Goal: Ask a question: Seek information or help from site administrators or community

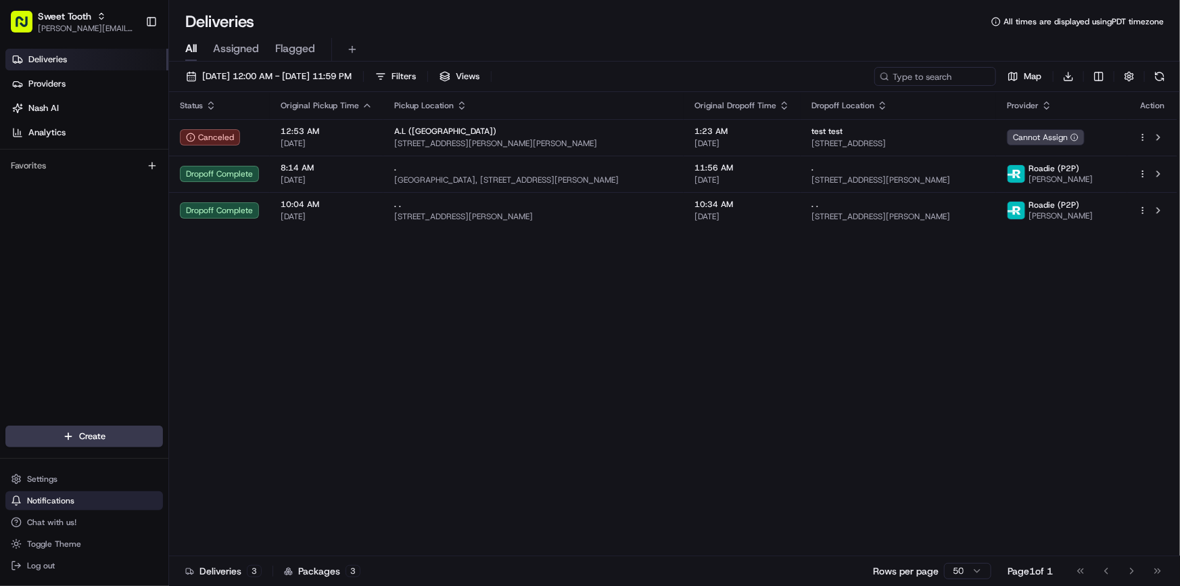
click at [88, 509] on button "Notifications" at bounding box center [84, 500] width 158 height 19
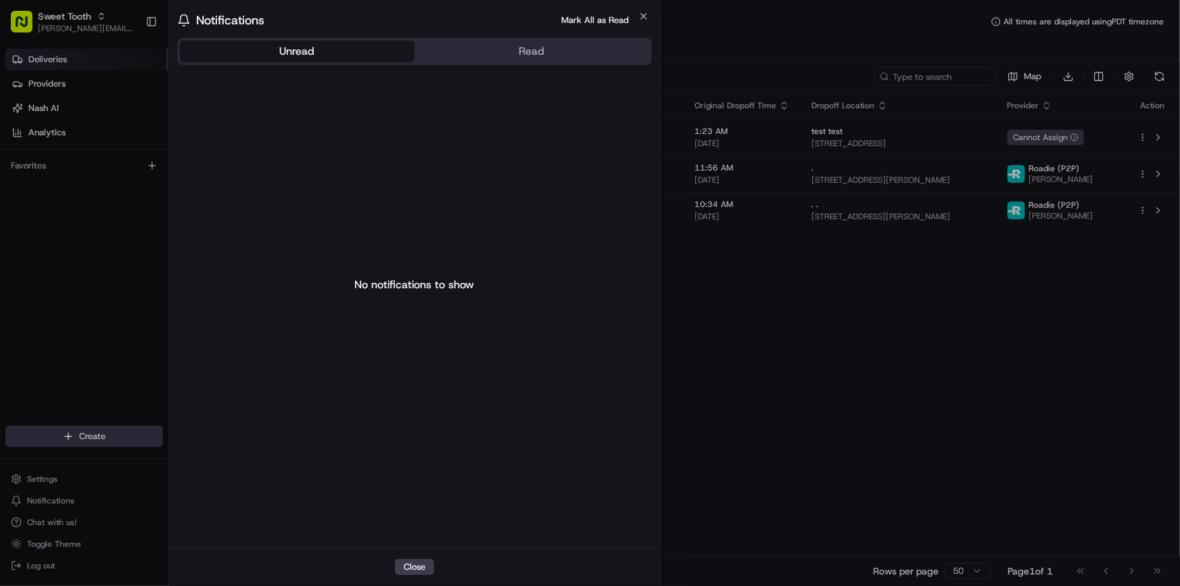
click at [126, 303] on div at bounding box center [590, 293] width 1180 height 586
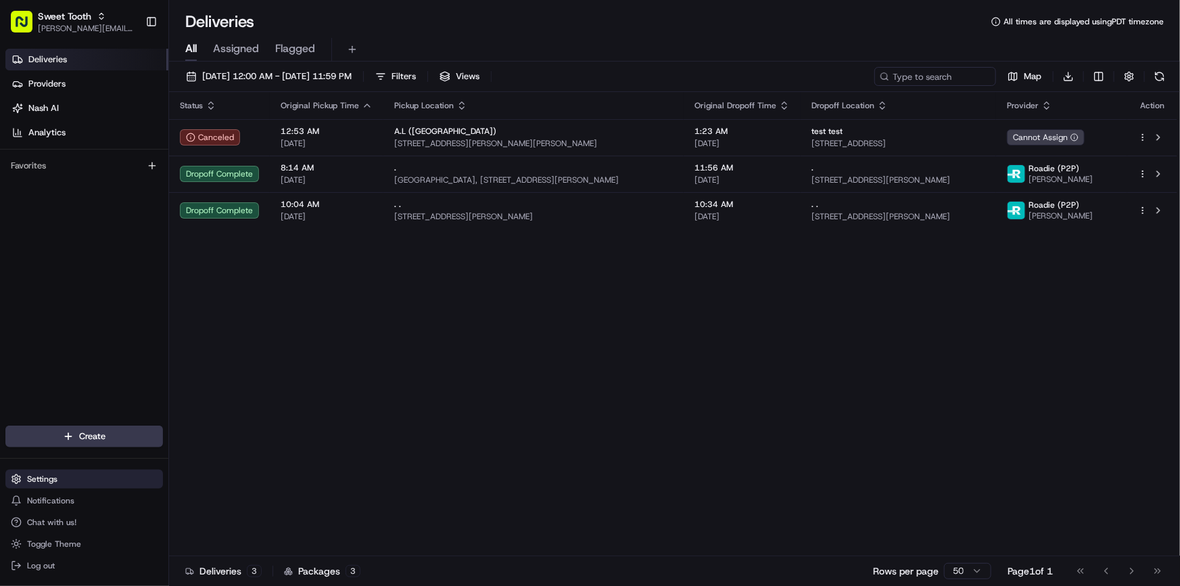
click at [39, 482] on span "Settings" at bounding box center [42, 479] width 30 height 11
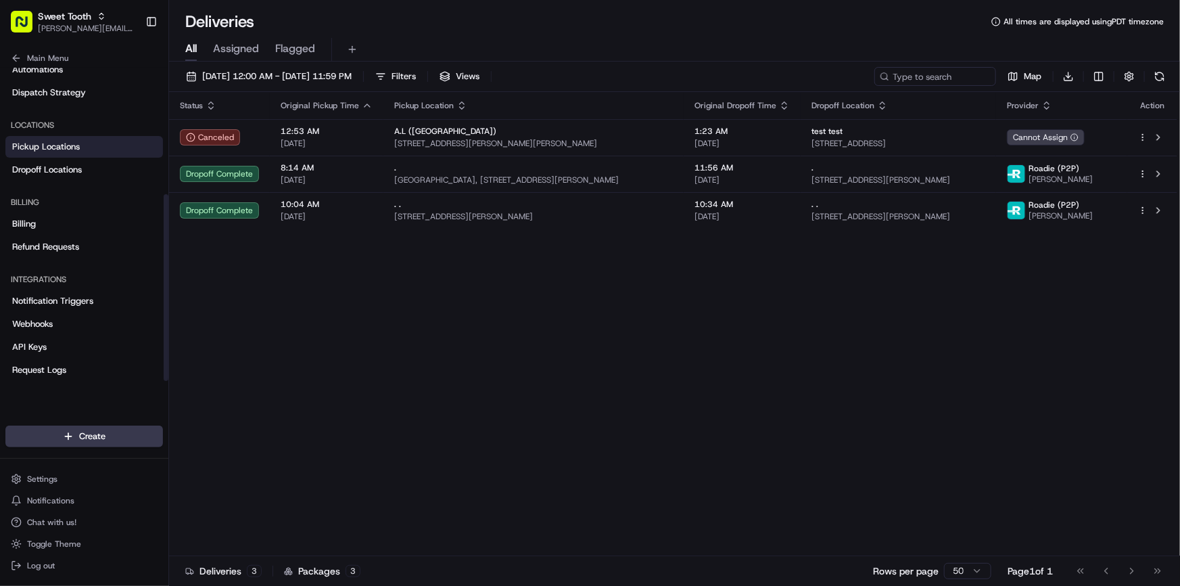
scroll to position [216, 0]
click at [32, 250] on span "Refund Requests" at bounding box center [45, 244] width 67 height 12
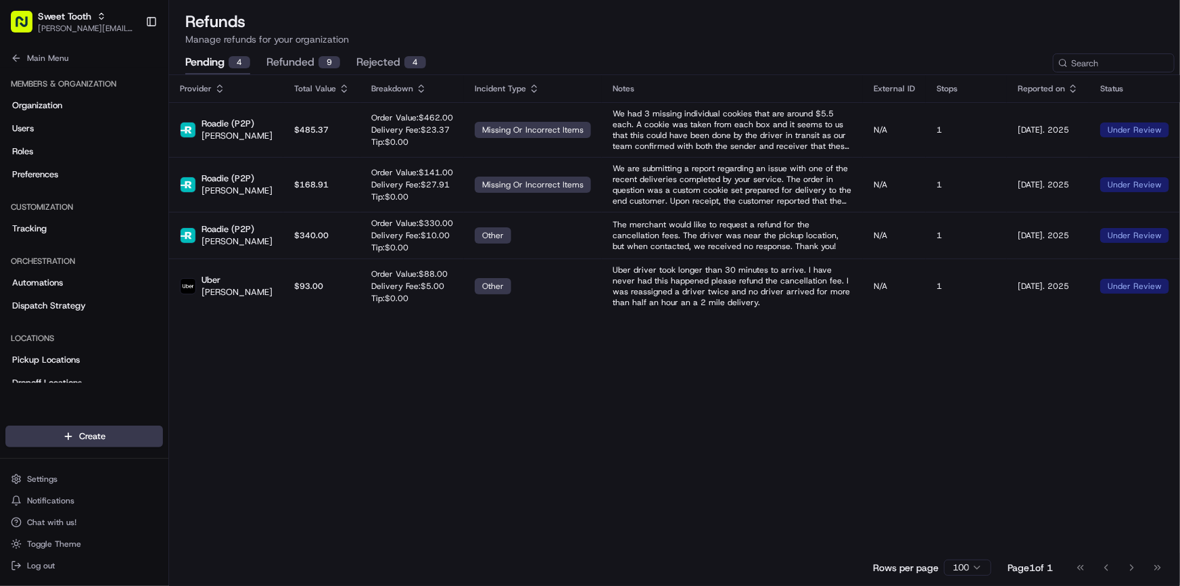
click at [375, 64] on button "rejected 4" at bounding box center [391, 62] width 70 height 23
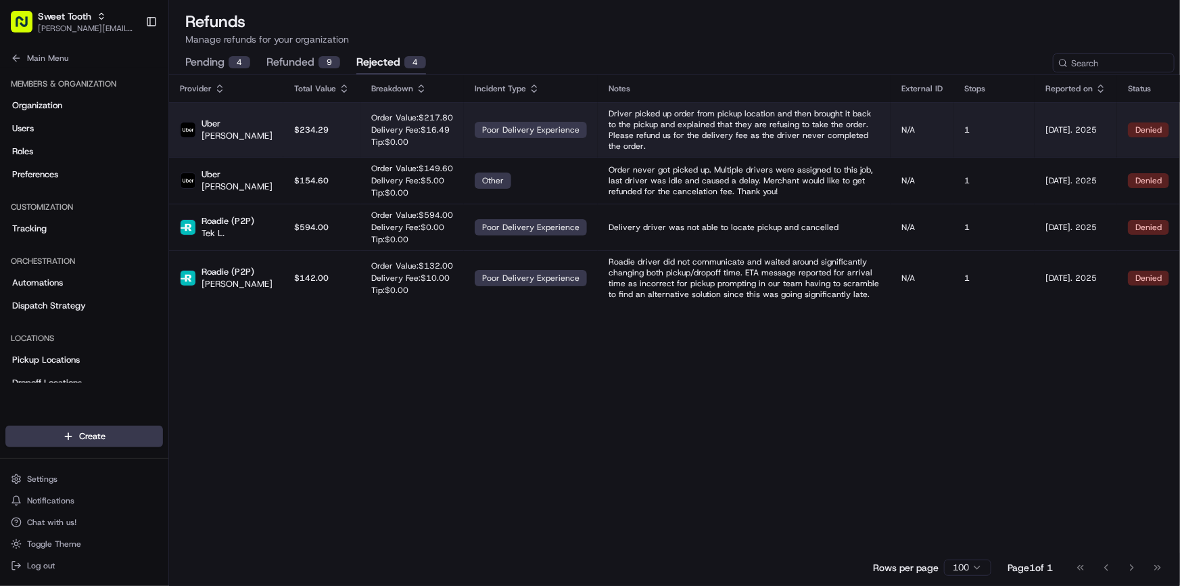
click at [419, 129] on td "Order Value: $ 217.80 Delivery Fee: $ 16.49 Tip: $ 0.00" at bounding box center [412, 129] width 103 height 55
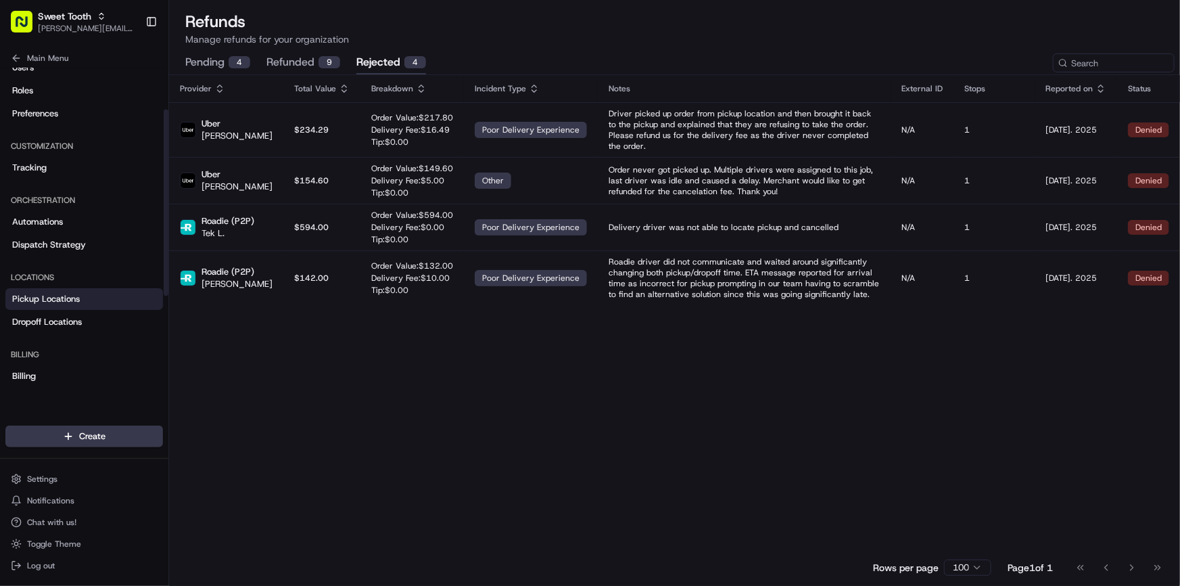
scroll to position [184, 0]
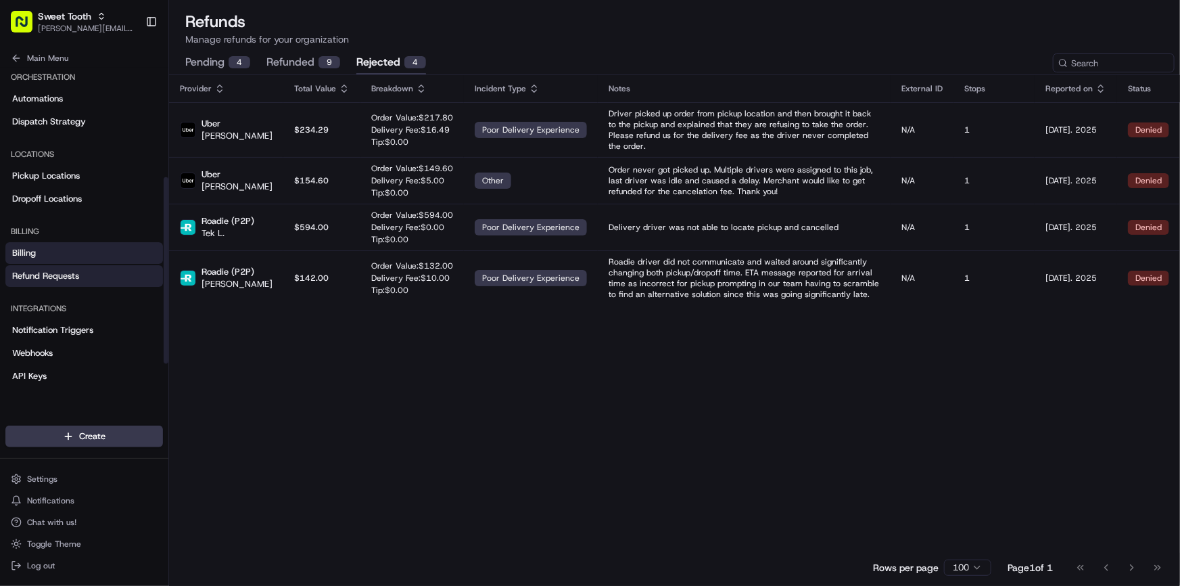
click at [41, 249] on link "Billing" at bounding box center [84, 253] width 158 height 22
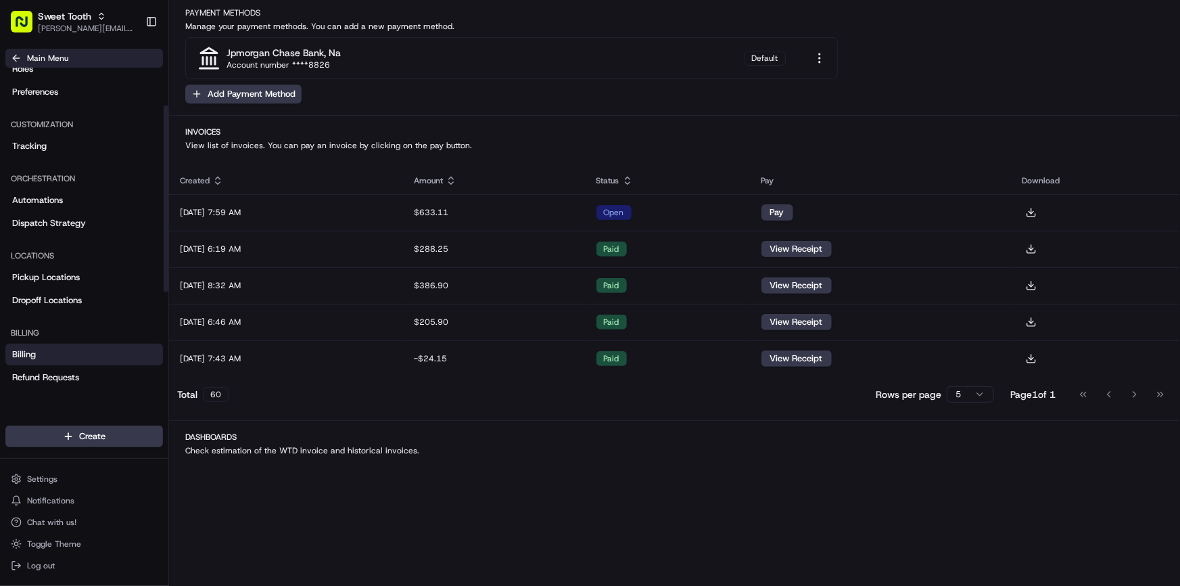
scroll to position [61, 0]
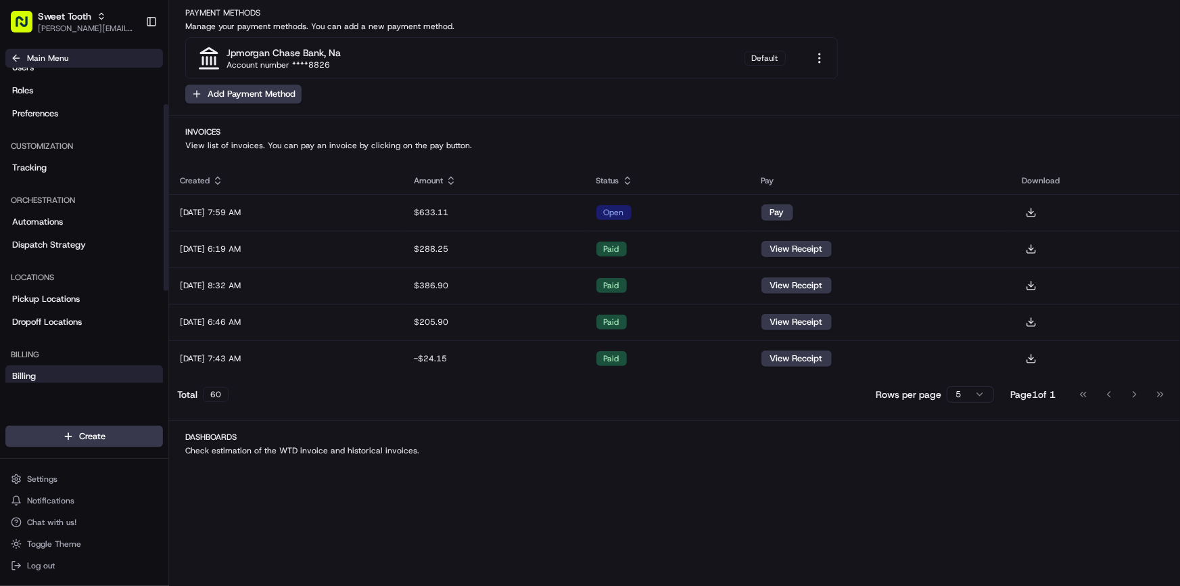
click at [15, 58] on icon at bounding box center [16, 58] width 6 height 0
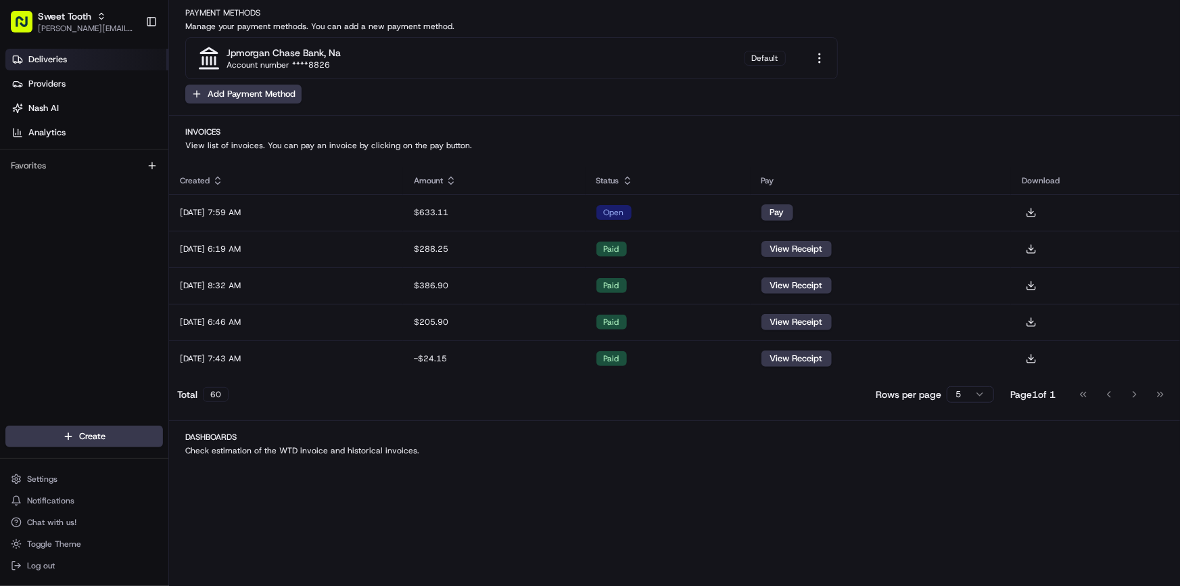
click at [50, 66] on link "Deliveries" at bounding box center [86, 60] width 163 height 22
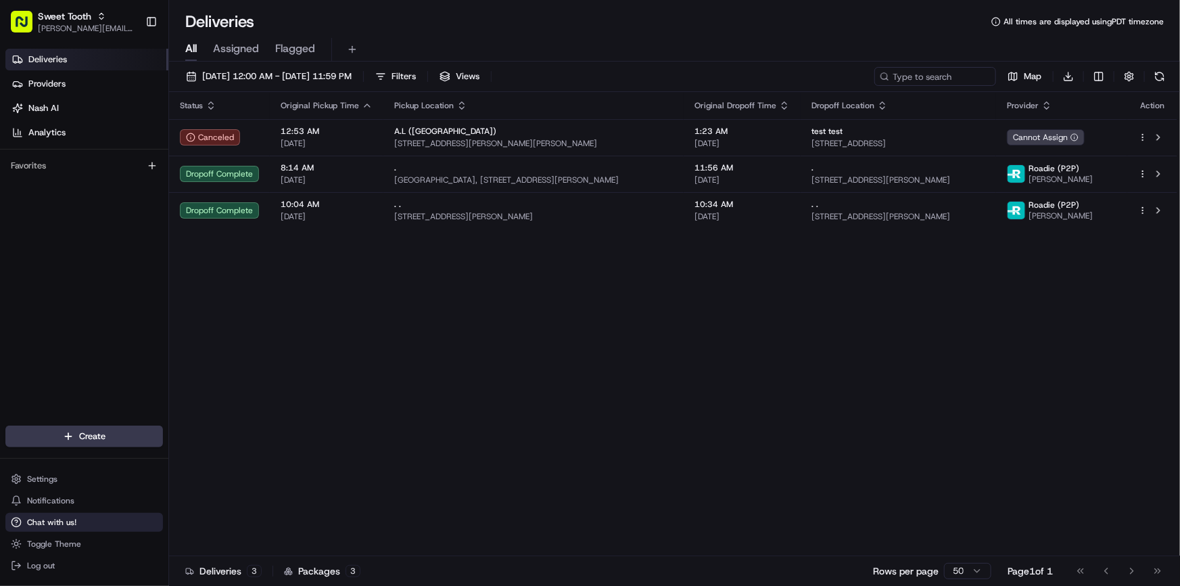
click at [70, 526] on span "Chat with us!" at bounding box center [51, 522] width 49 height 11
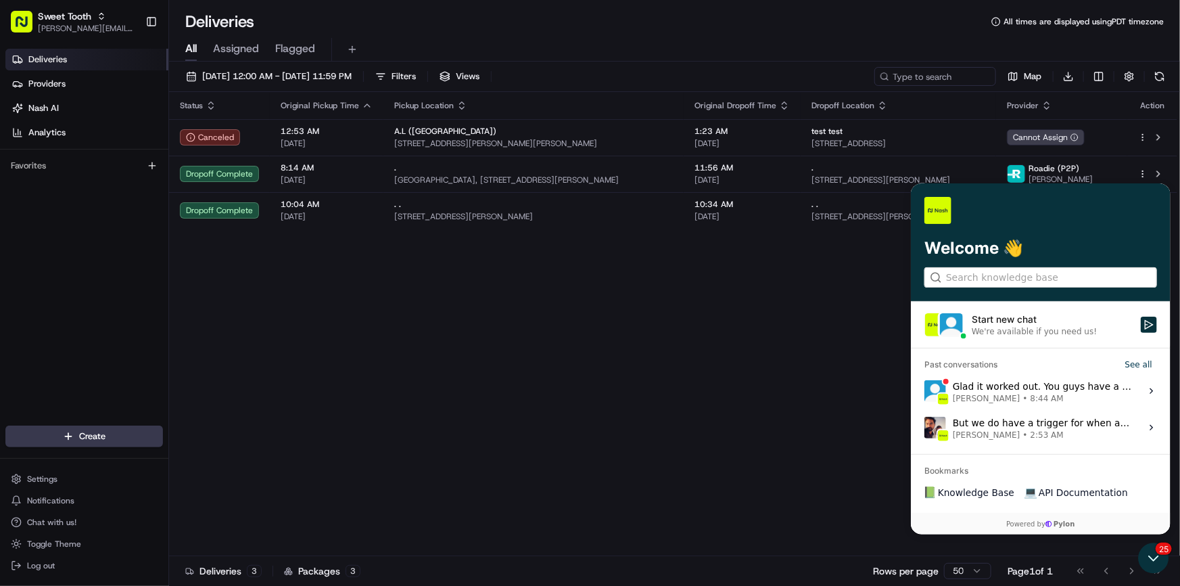
click at [1082, 395] on span "Liam S. • 8:44 AM" at bounding box center [1042, 398] width 180 height 11
click at [924, 392] on button "View issue" at bounding box center [923, 391] width 1 height 1
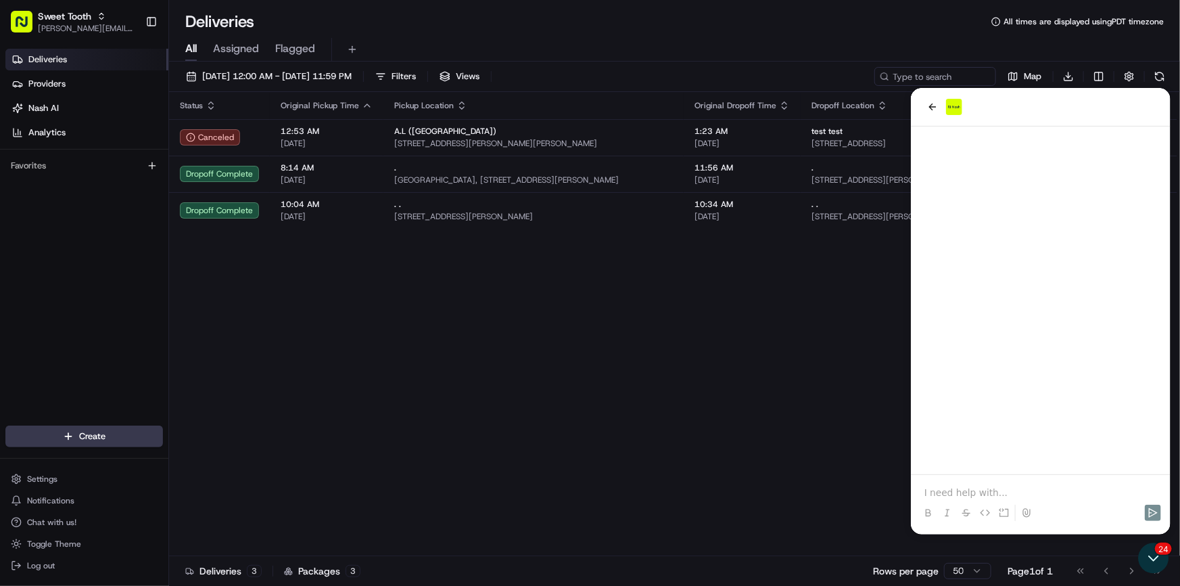
scroll to position [474, 0]
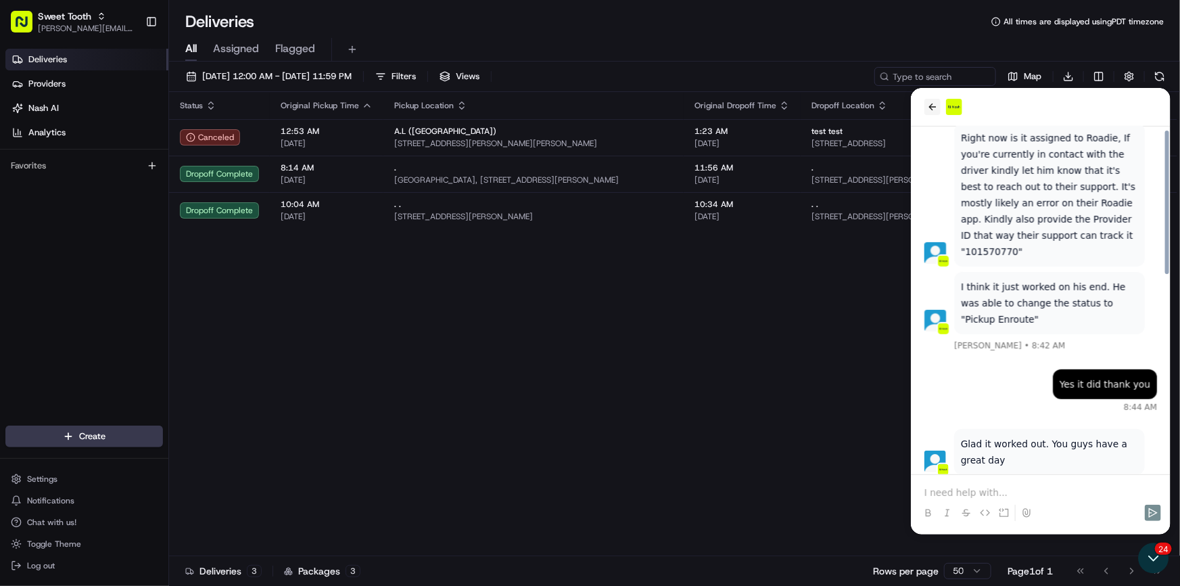
click at [929, 108] on icon "back" at bounding box center [932, 106] width 11 height 11
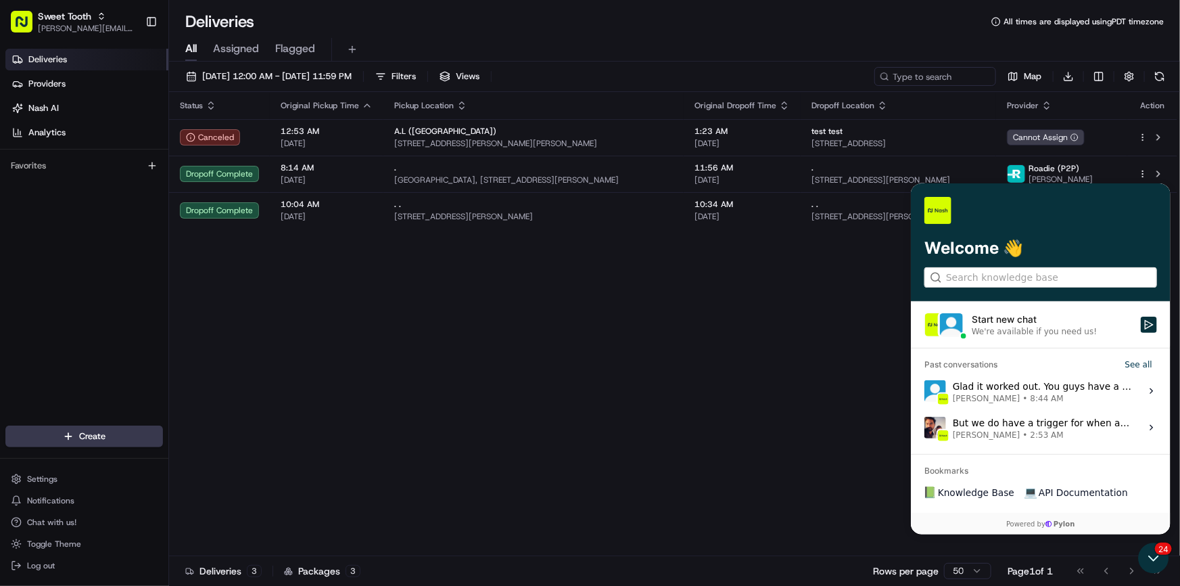
click at [1136, 326] on label "Start new chat We're available if you need us!" at bounding box center [1040, 325] width 260 height 46
click at [1140, 326] on button "Start new chat We're available if you need us!" at bounding box center [1148, 325] width 16 height 16
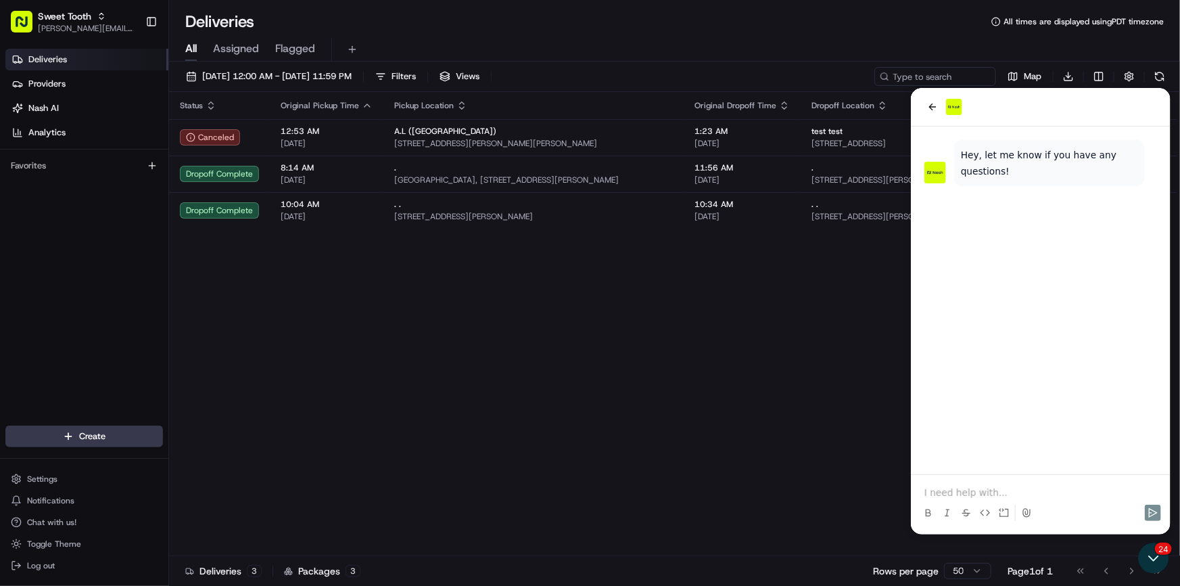
click at [1011, 484] on div at bounding box center [1040, 499] width 249 height 51
click at [1011, 486] on p at bounding box center [1040, 492] width 233 height 14
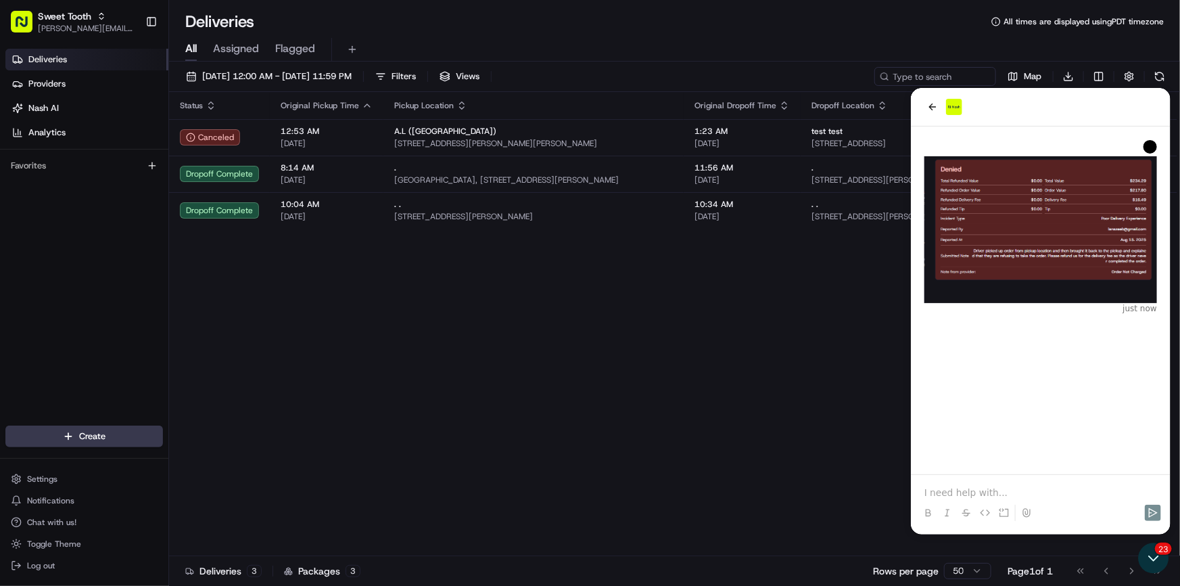
click at [1053, 480] on div at bounding box center [1040, 499] width 249 height 51
click at [1051, 483] on div at bounding box center [1040, 499] width 249 height 51
click at [1022, 490] on p at bounding box center [1040, 492] width 233 height 14
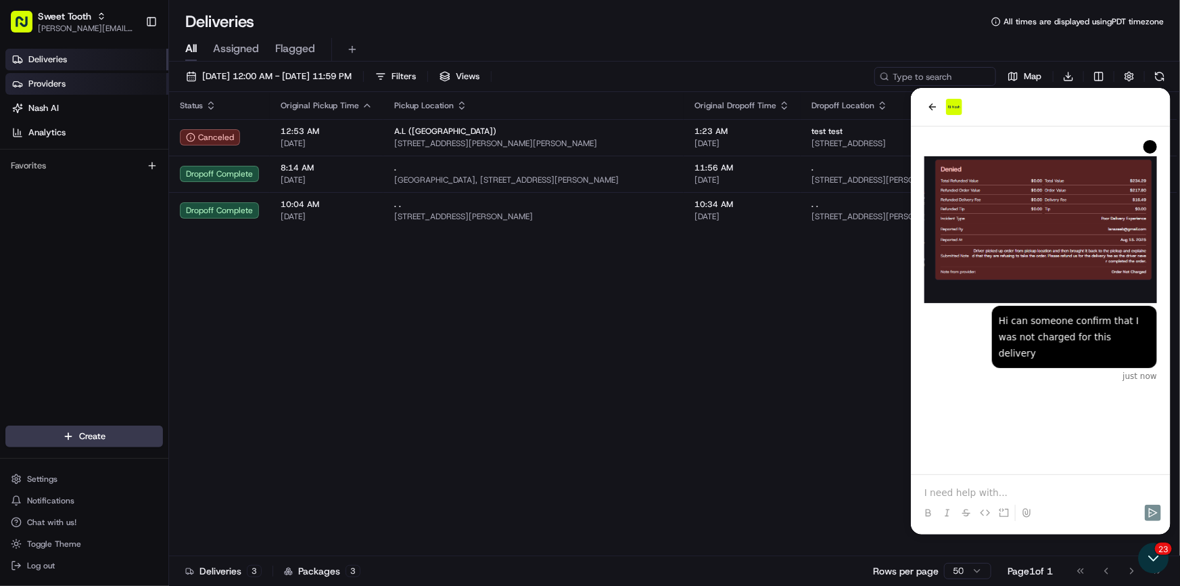
click at [48, 86] on span "Providers" at bounding box center [46, 84] width 37 height 12
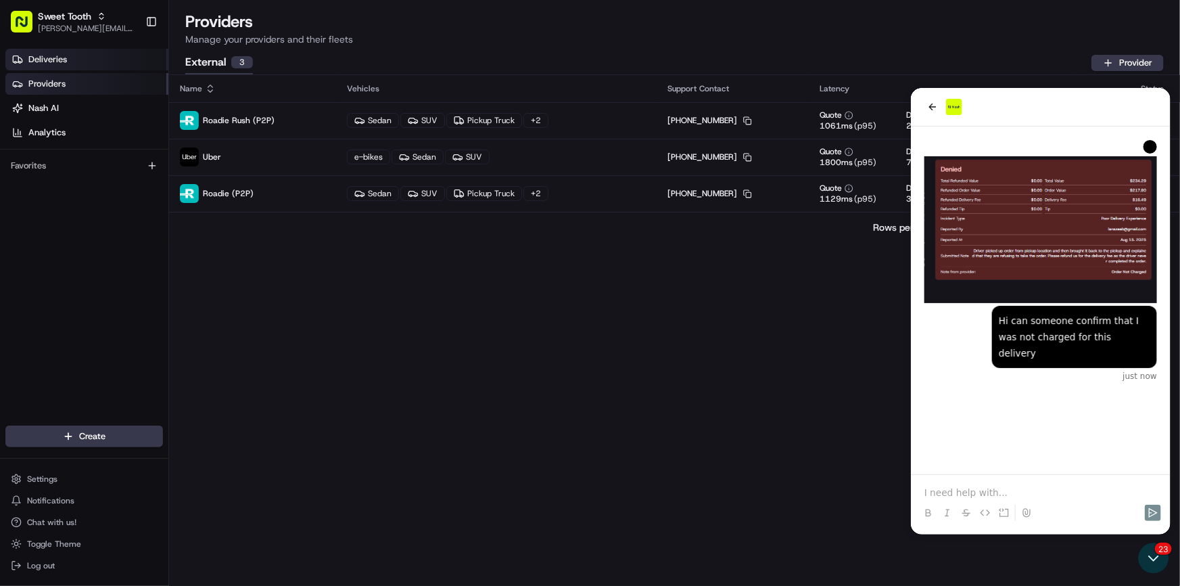
click at [69, 64] on link "Deliveries" at bounding box center [86, 60] width 163 height 22
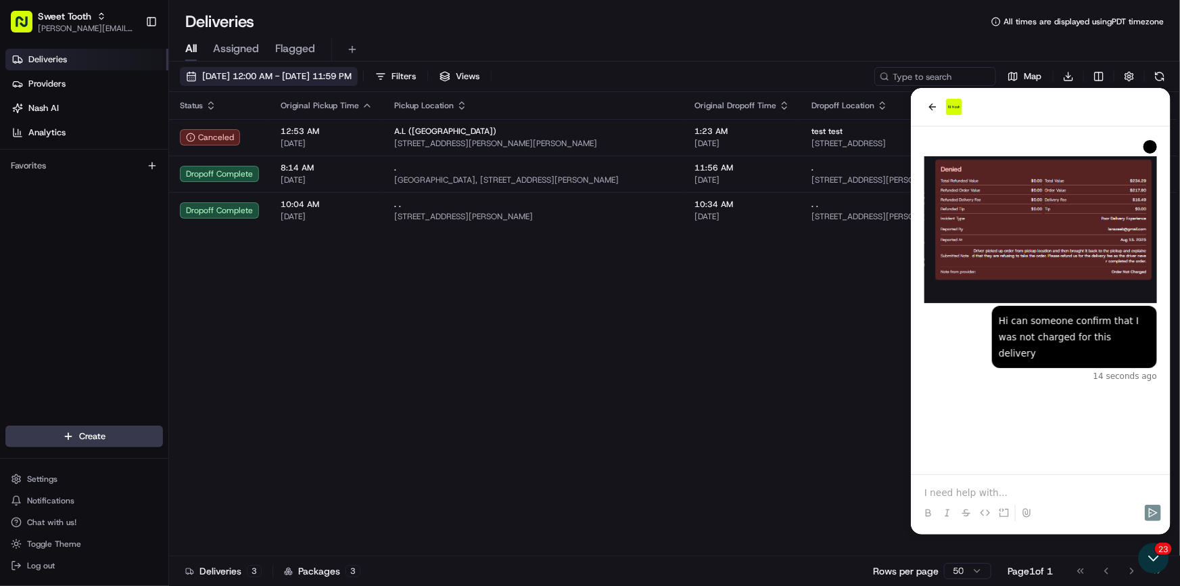
click at [274, 77] on span "08/19/2025 12:00 AM - 08/19/2025 11:59 PM" at bounding box center [276, 76] width 149 height 12
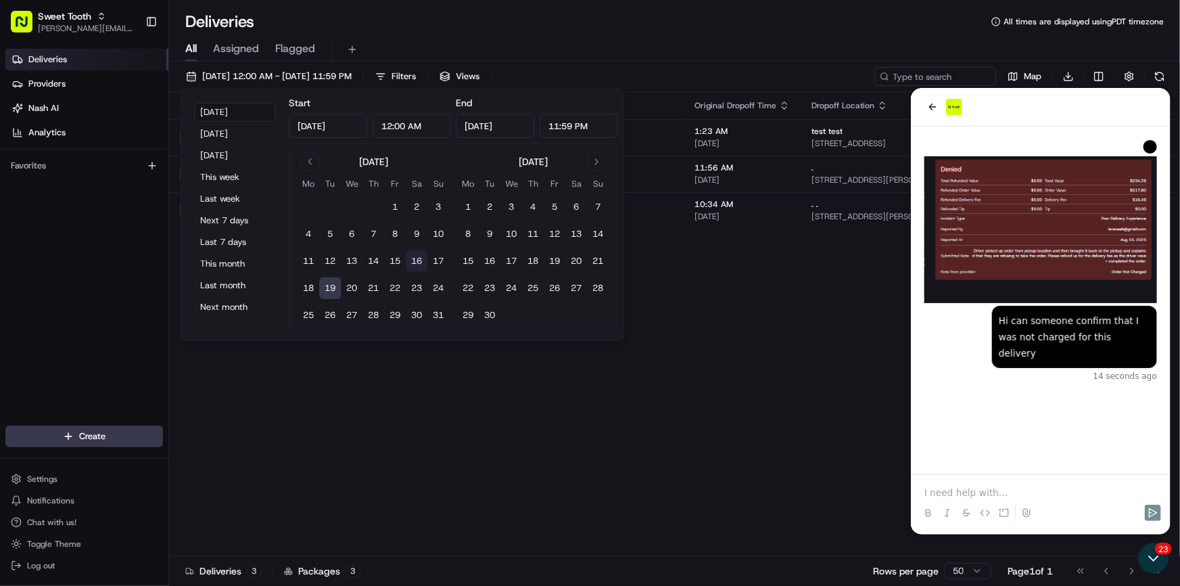
click at [420, 264] on button "16" at bounding box center [417, 261] width 22 height 22
type input "Aug 16, 2025"
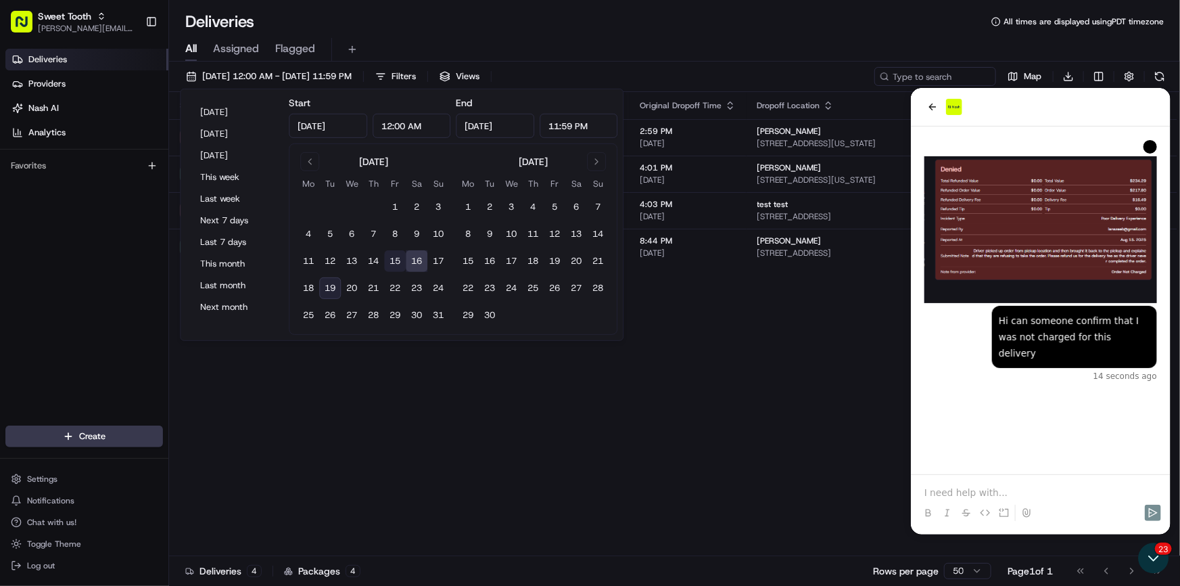
click at [400, 262] on button "15" at bounding box center [395, 261] width 22 height 22
type input "Aug 15, 2025"
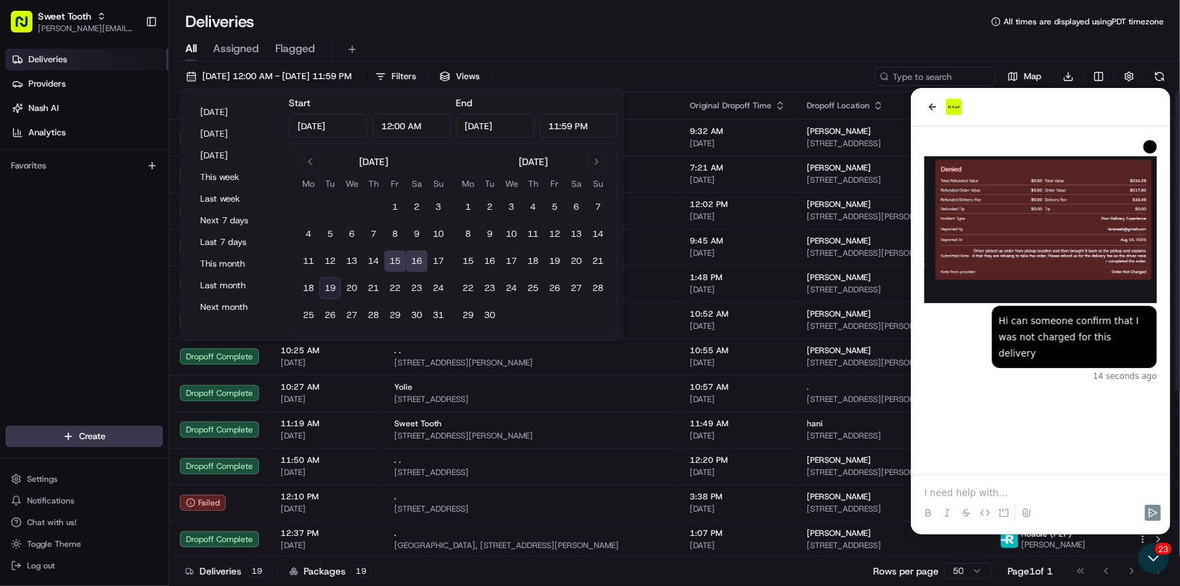
click at [428, 371] on td ". . 144 Spencer Rd, Torrington, CT 06790, USA" at bounding box center [532, 356] width 296 height 37
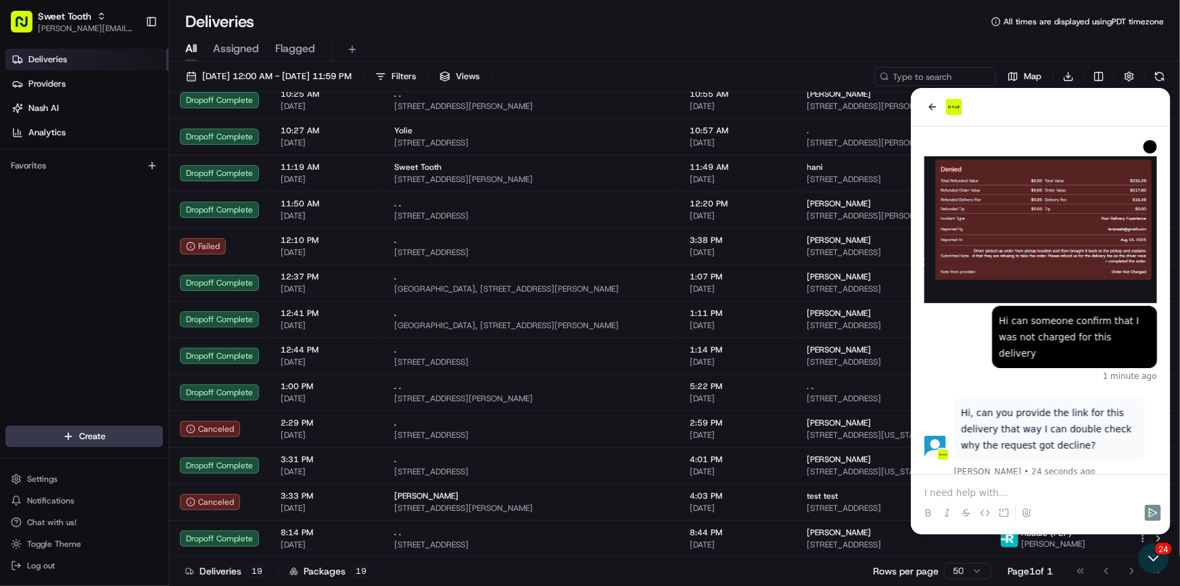
scroll to position [1, 0]
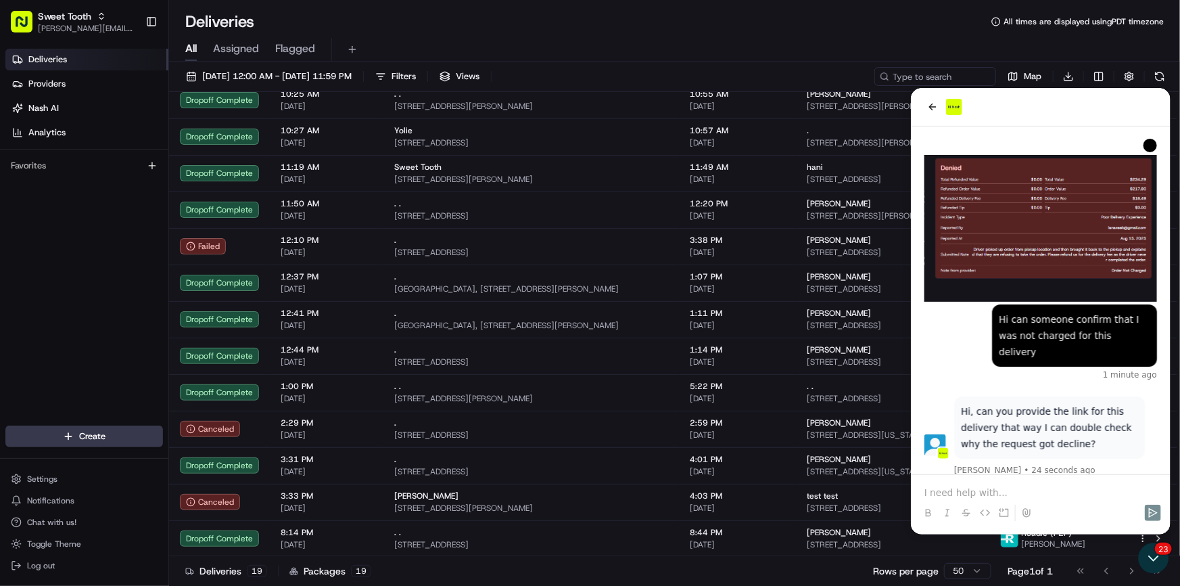
click at [981, 492] on p at bounding box center [1040, 492] width 233 height 14
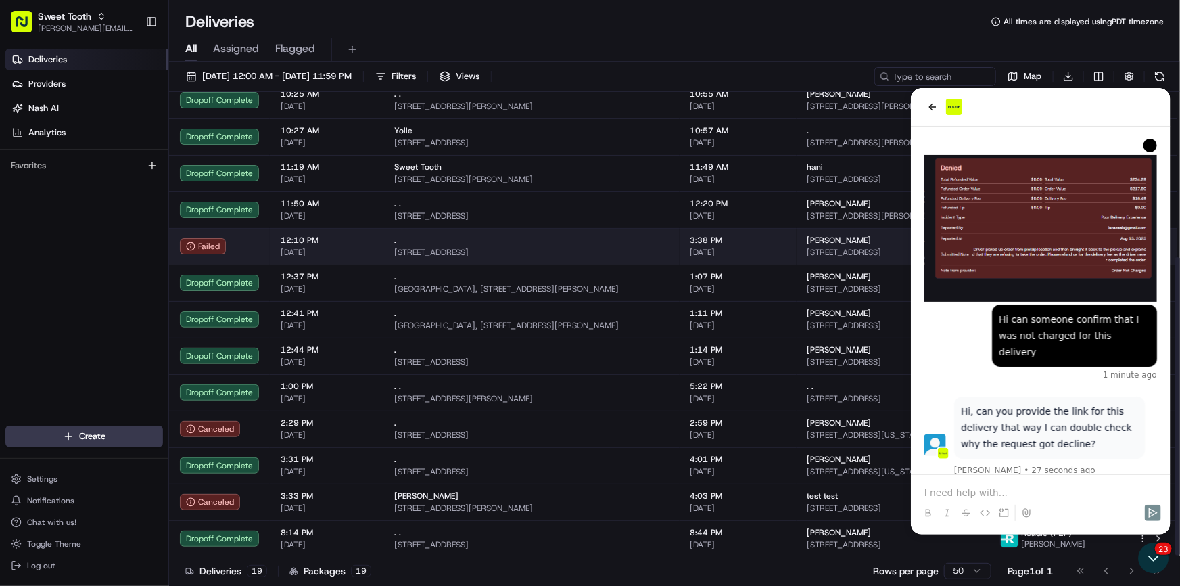
click at [273, 249] on td "12:10 PM 08/15/2025" at bounding box center [327, 246] width 114 height 37
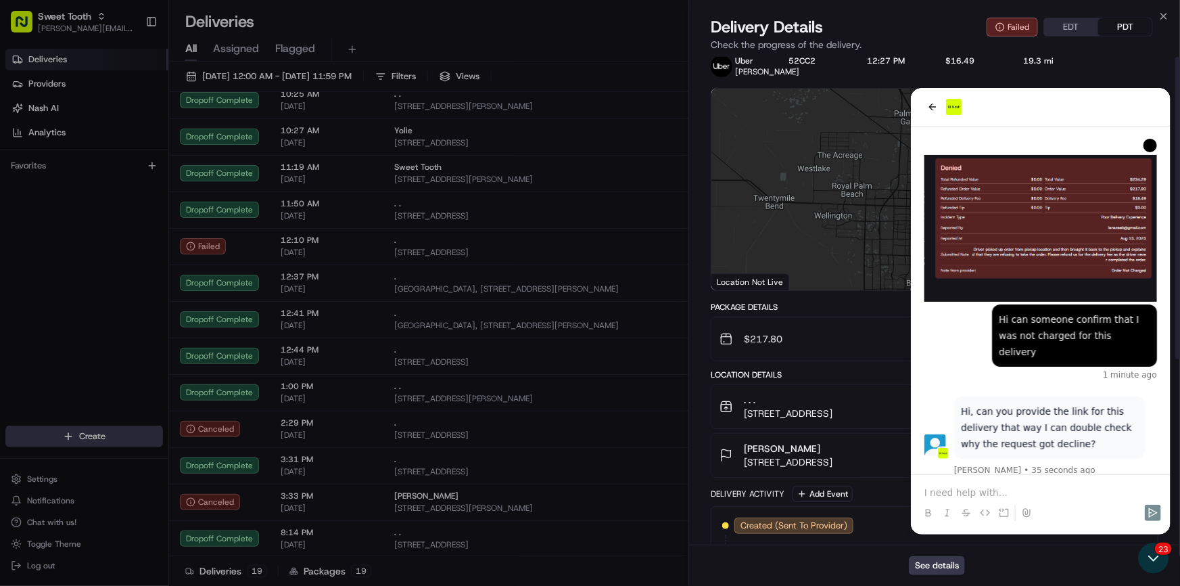
scroll to position [0, 0]
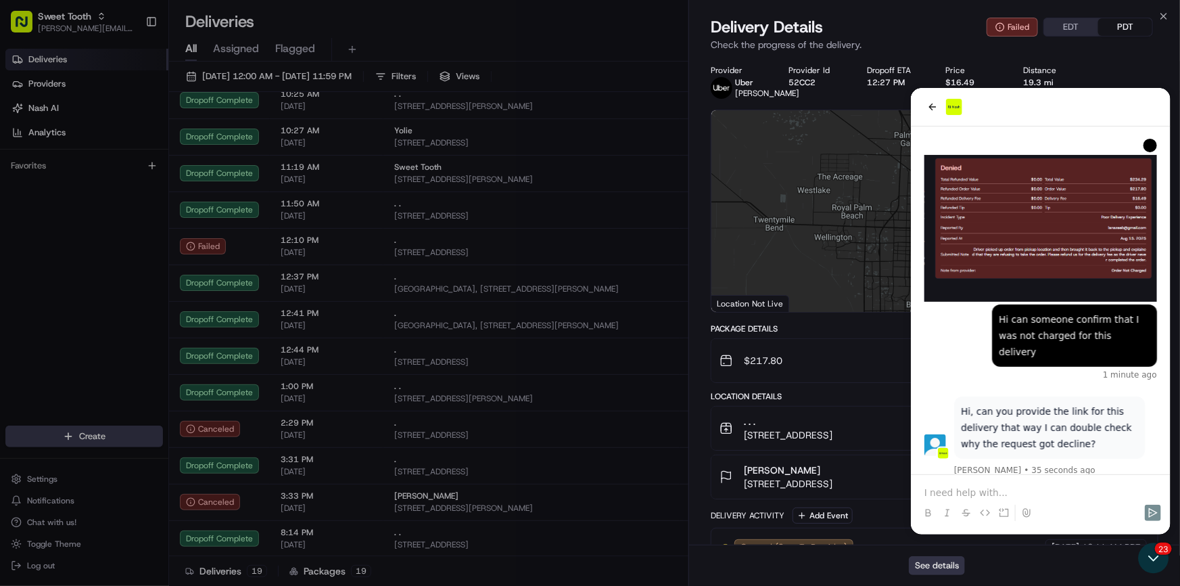
click at [922, 570] on button "See details" at bounding box center [937, 565] width 56 height 19
click at [833, 490] on span "[STREET_ADDRESS]" at bounding box center [788, 484] width 89 height 14
click at [986, 490] on div "Caroline Nugent 742 Lakeside Dr, North Palm Beach, FL 33408, USA 3:38 PM 08/15/…" at bounding box center [929, 476] width 419 height 27
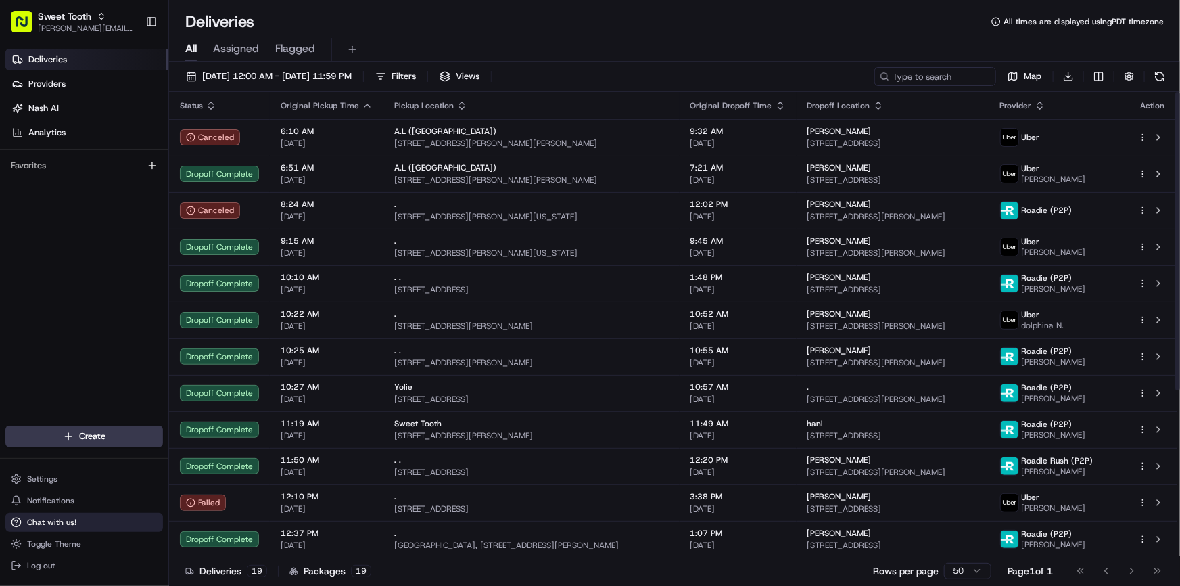
click at [65, 528] on button "Chat with us!" at bounding box center [84, 522] width 158 height 19
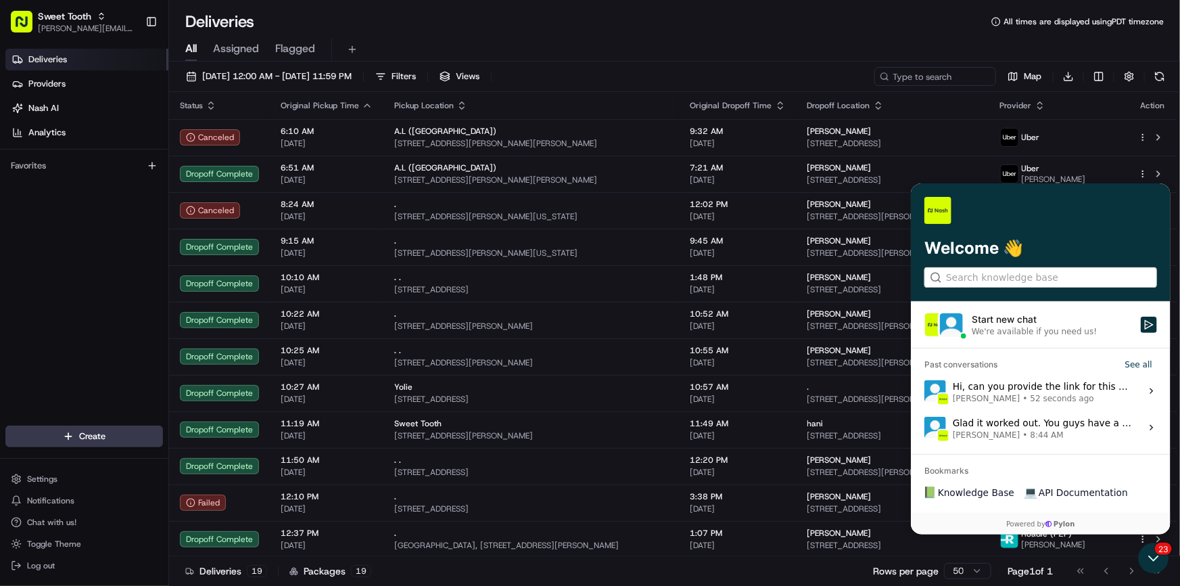
click at [1005, 385] on div "Hi, can you provide the link for this delivery that way I can double check why …" at bounding box center [1042, 391] width 180 height 26
click at [924, 391] on button "View issue" at bounding box center [923, 391] width 1 height 1
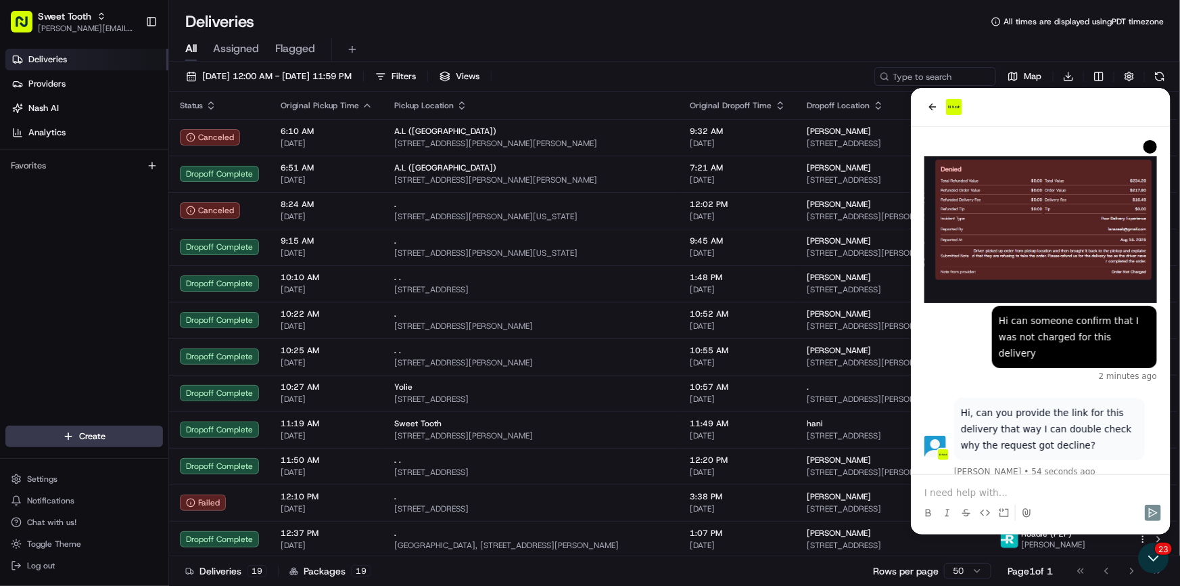
click at [982, 490] on p at bounding box center [1040, 492] width 233 height 14
click at [1154, 511] on icon "Send" at bounding box center [1152, 512] width 11 height 11
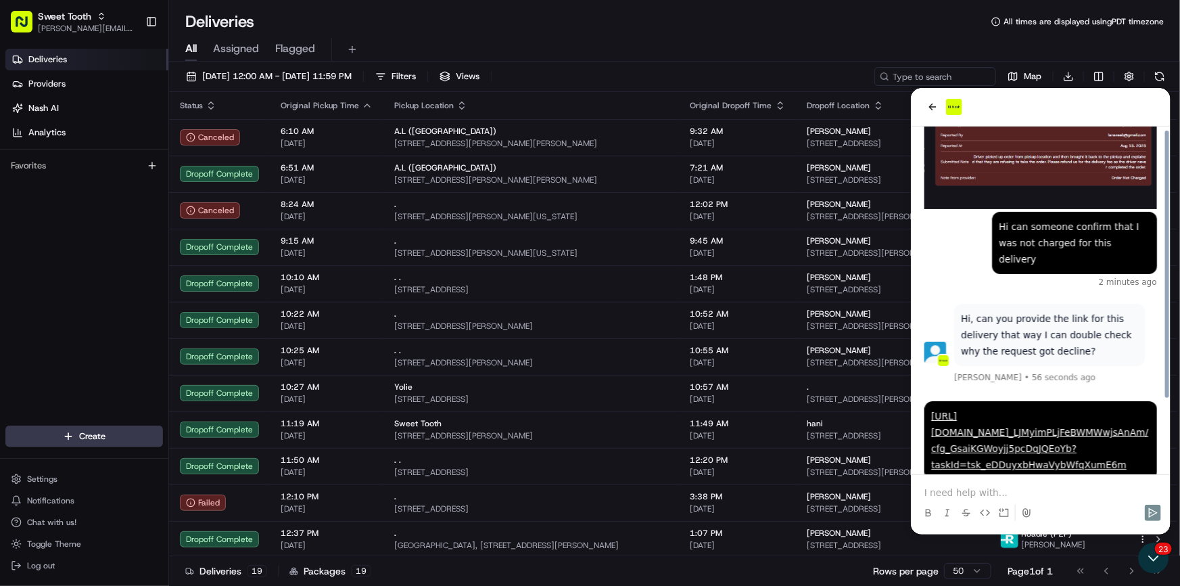
click at [1051, 490] on p at bounding box center [1040, 492] width 233 height 14
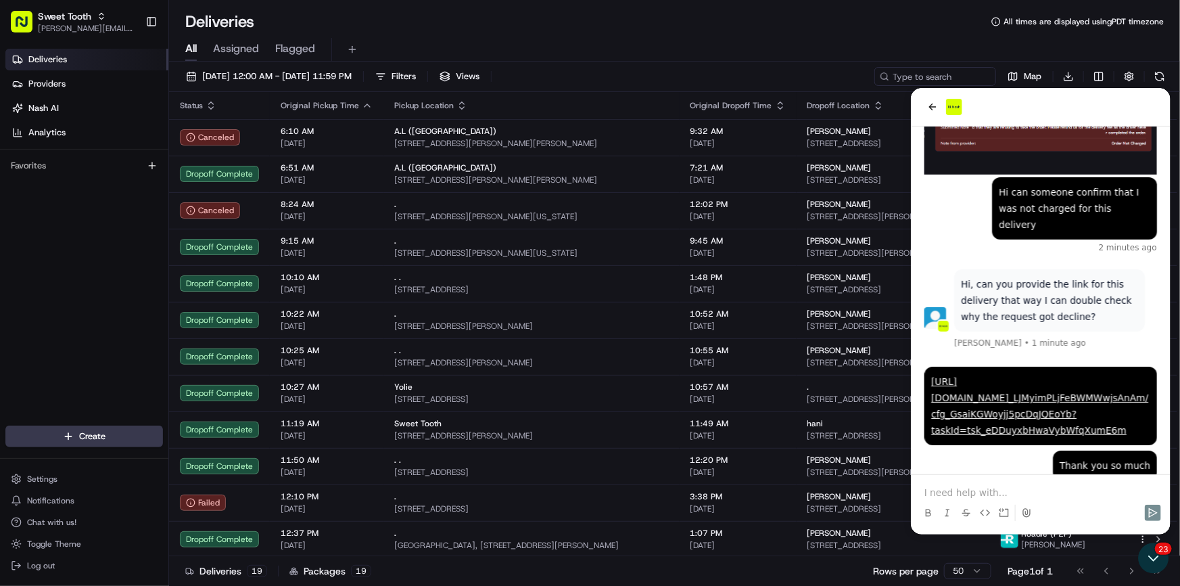
click at [1051, 490] on p at bounding box center [1040, 492] width 233 height 14
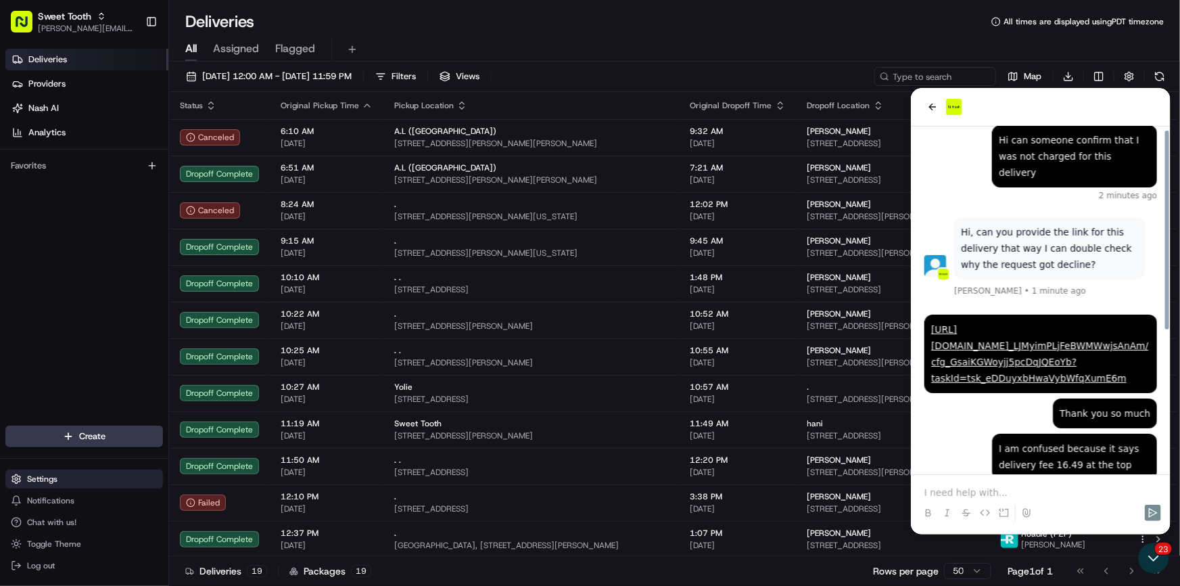
scroll to position [245, 0]
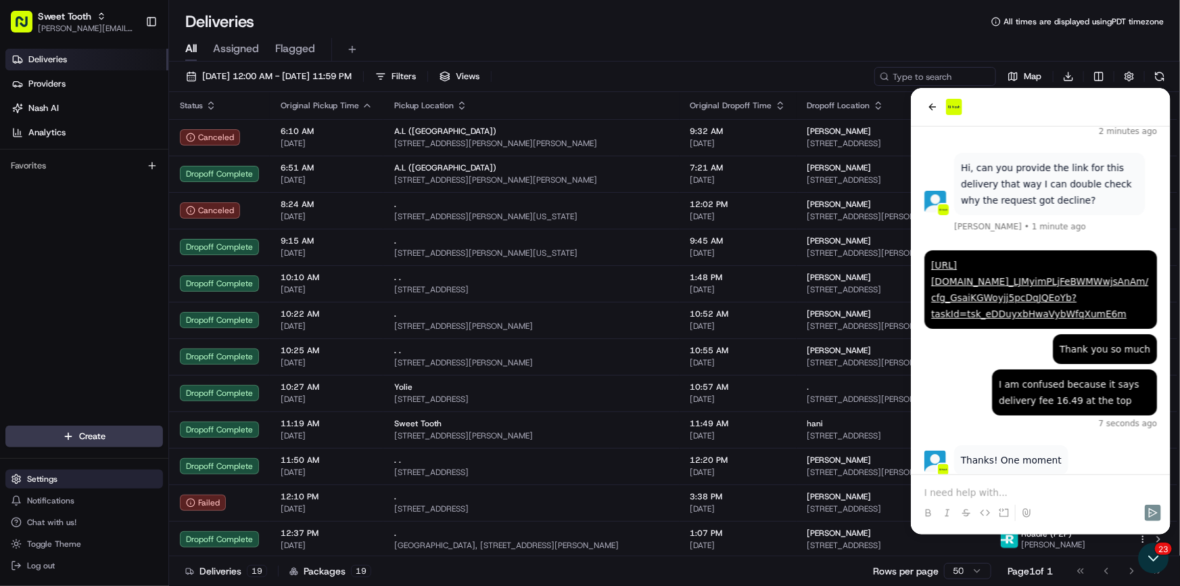
click at [61, 482] on button "Settings" at bounding box center [84, 478] width 158 height 19
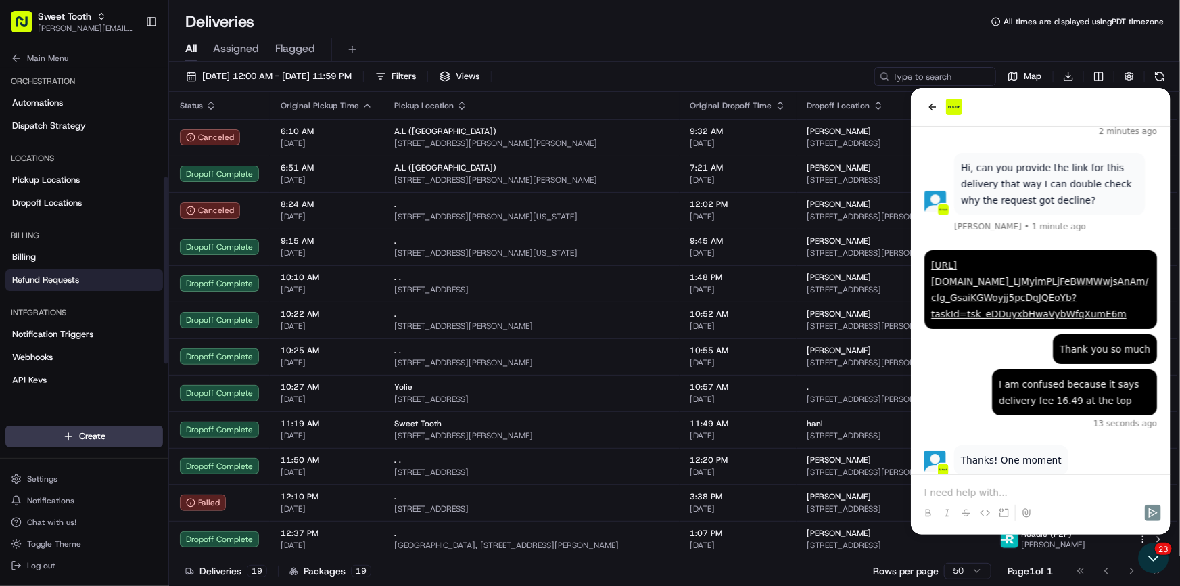
scroll to position [184, 0]
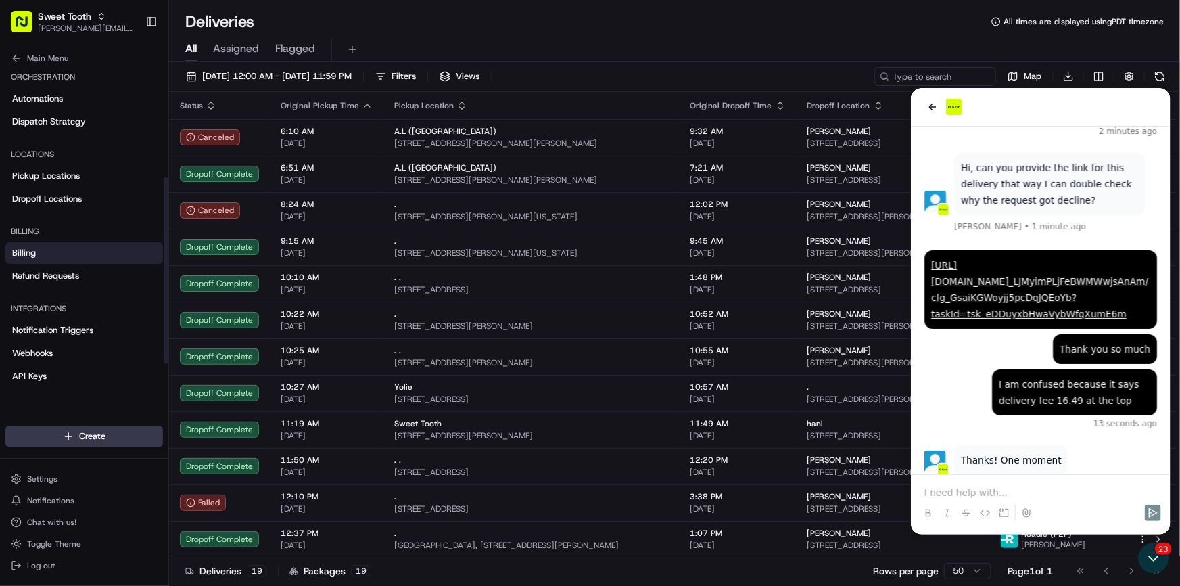
click at [53, 256] on link "Billing" at bounding box center [84, 253] width 158 height 22
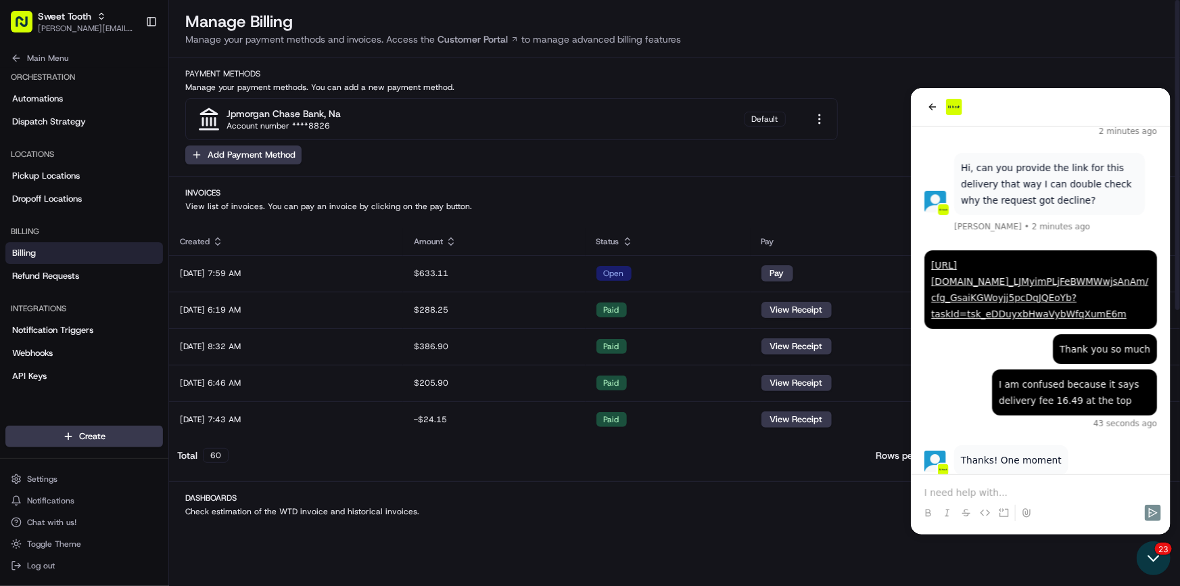
click at [1155, 566] on icon "Open customer support" at bounding box center [1153, 557] width 34 height 34
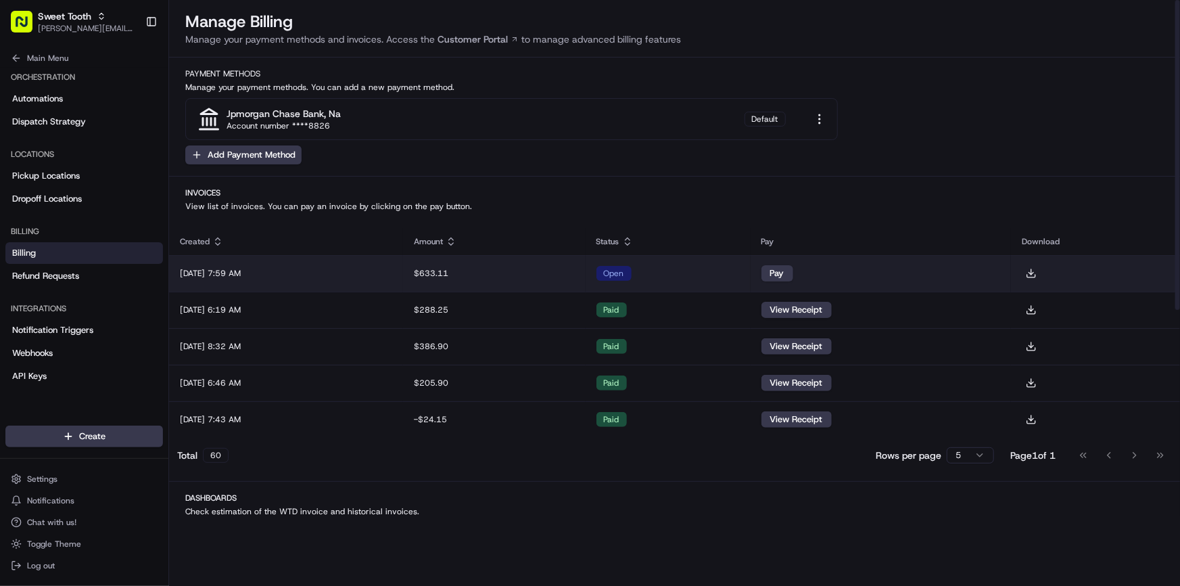
click at [576, 265] on td "$633.11" at bounding box center [494, 273] width 182 height 37
click at [1041, 274] on button at bounding box center [1031, 273] width 19 height 19
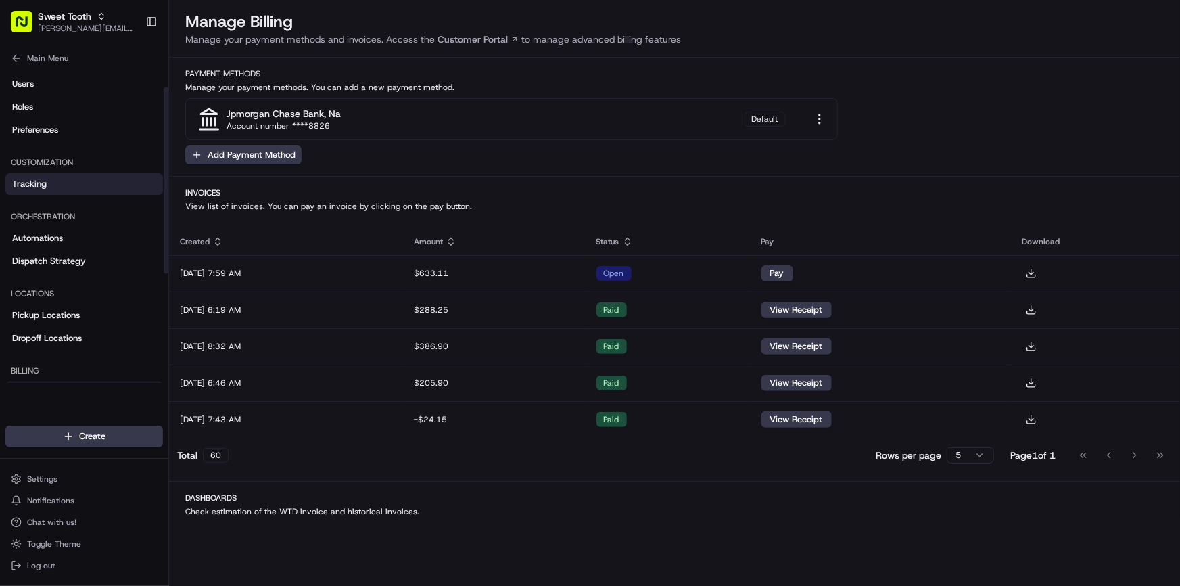
scroll to position [0, 0]
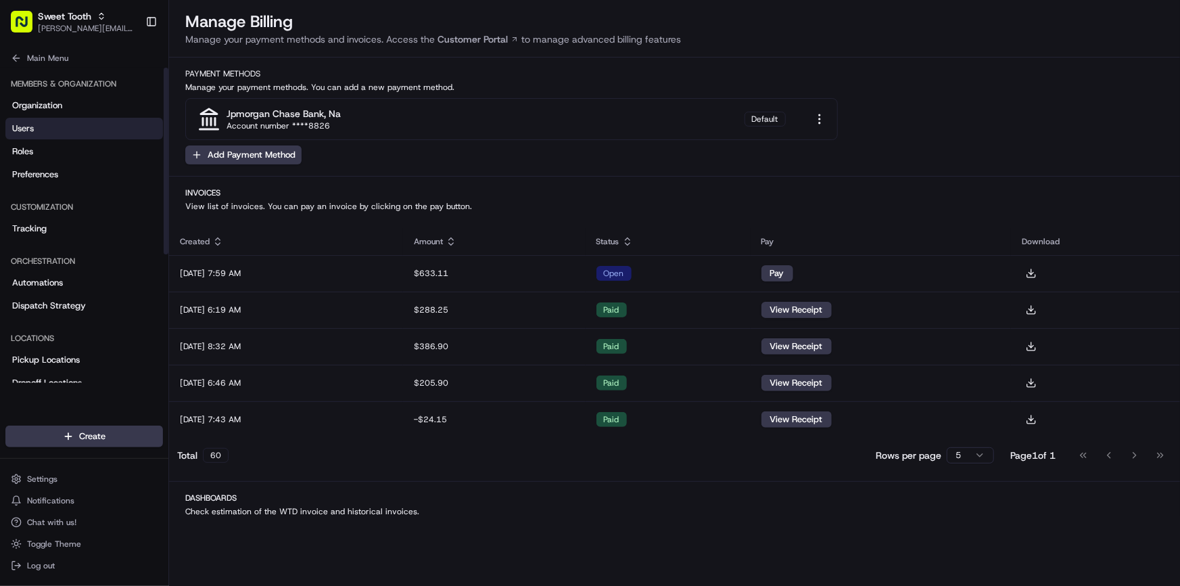
click at [47, 128] on link "Users" at bounding box center [84, 129] width 158 height 22
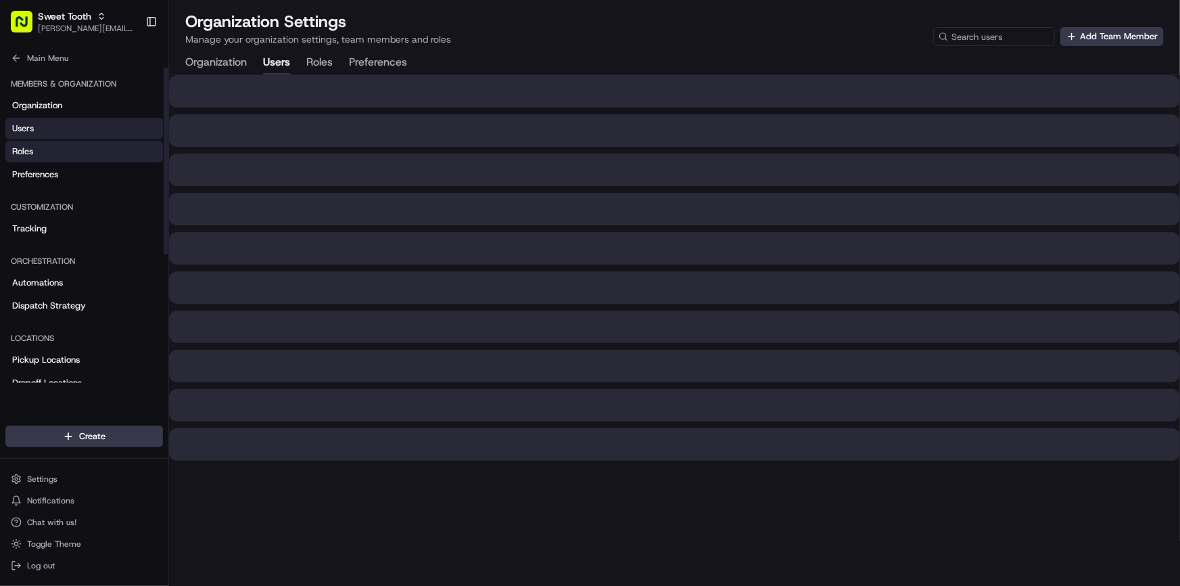
click at [61, 148] on link "Roles" at bounding box center [84, 152] width 158 height 22
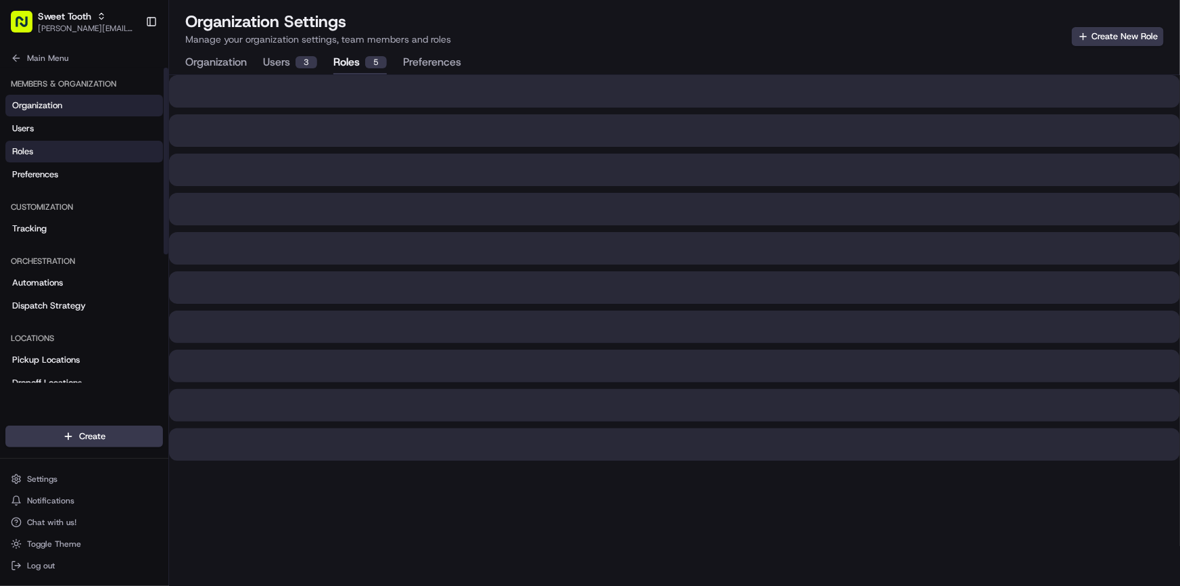
click at [69, 112] on link "Organization" at bounding box center [84, 106] width 158 height 22
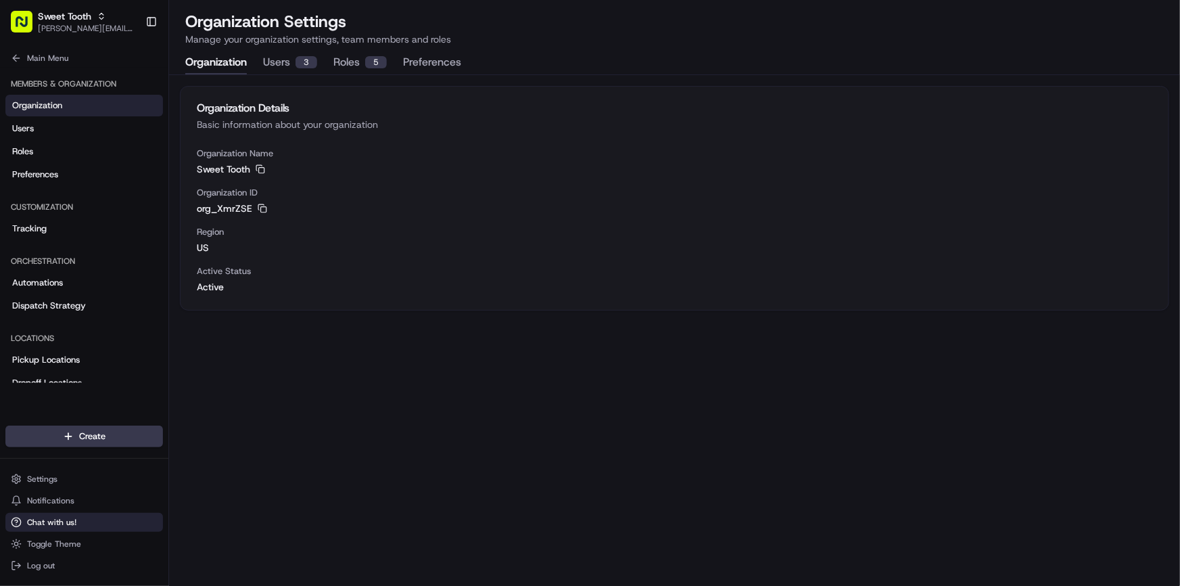
click at [64, 526] on span "Chat with us!" at bounding box center [51, 522] width 49 height 11
click at [68, 525] on span "Chat with us!" at bounding box center [51, 522] width 49 height 11
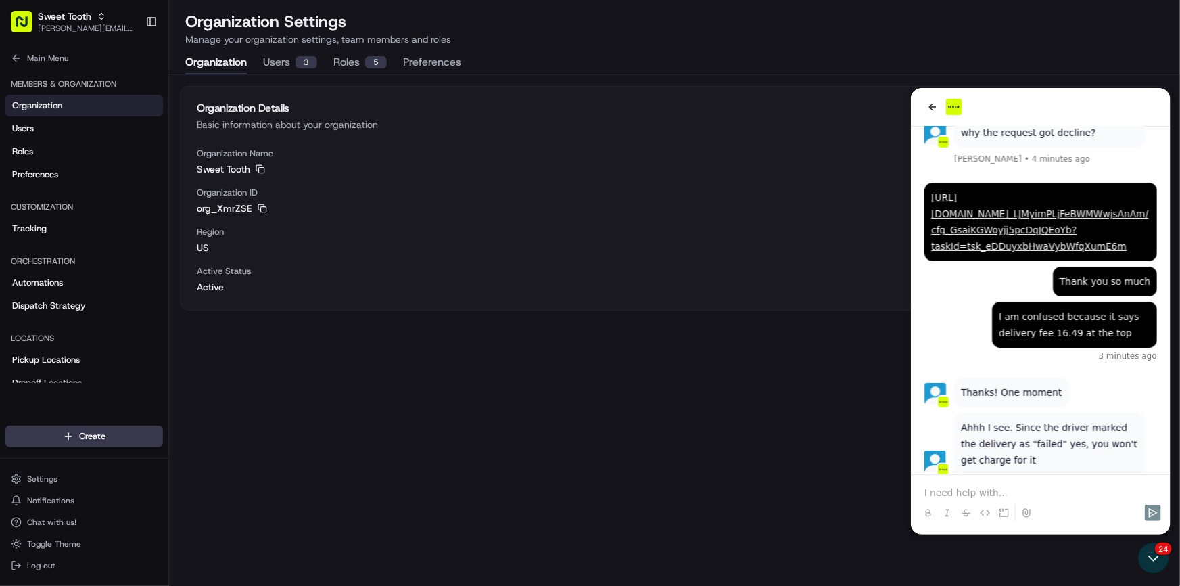
click at [999, 486] on p at bounding box center [1040, 492] width 233 height 14
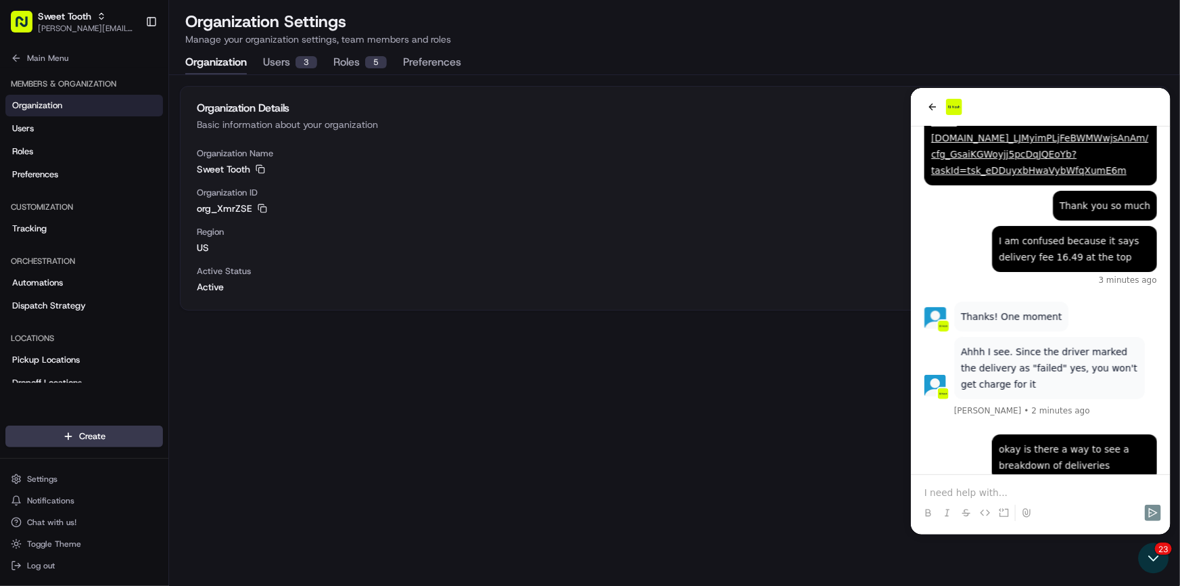
click at [999, 486] on p at bounding box center [1040, 492] width 233 height 14
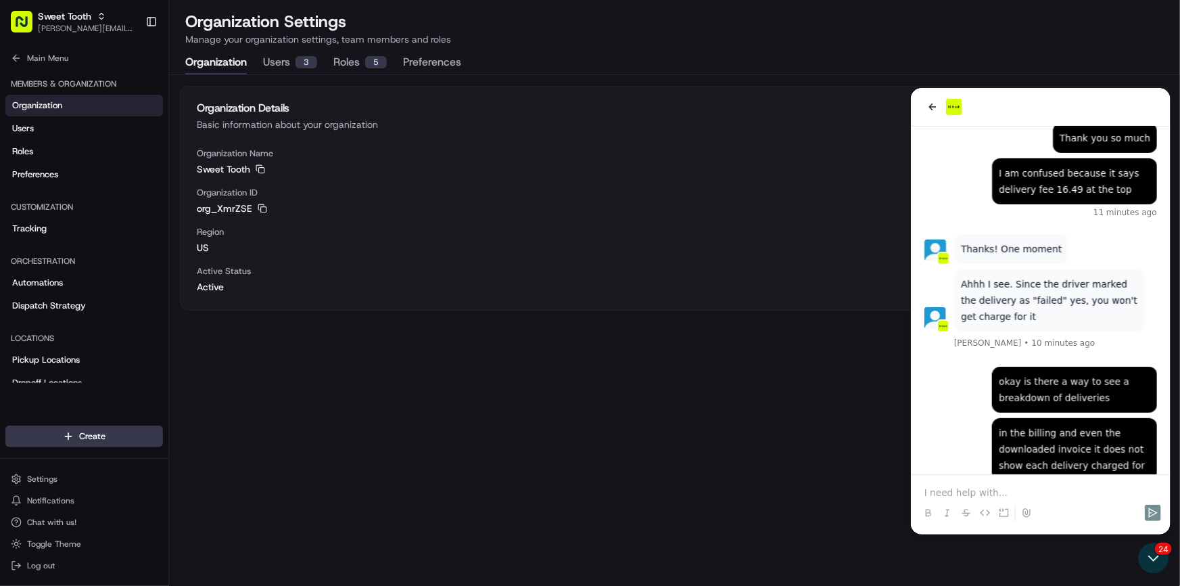
scroll to position [554, 0]
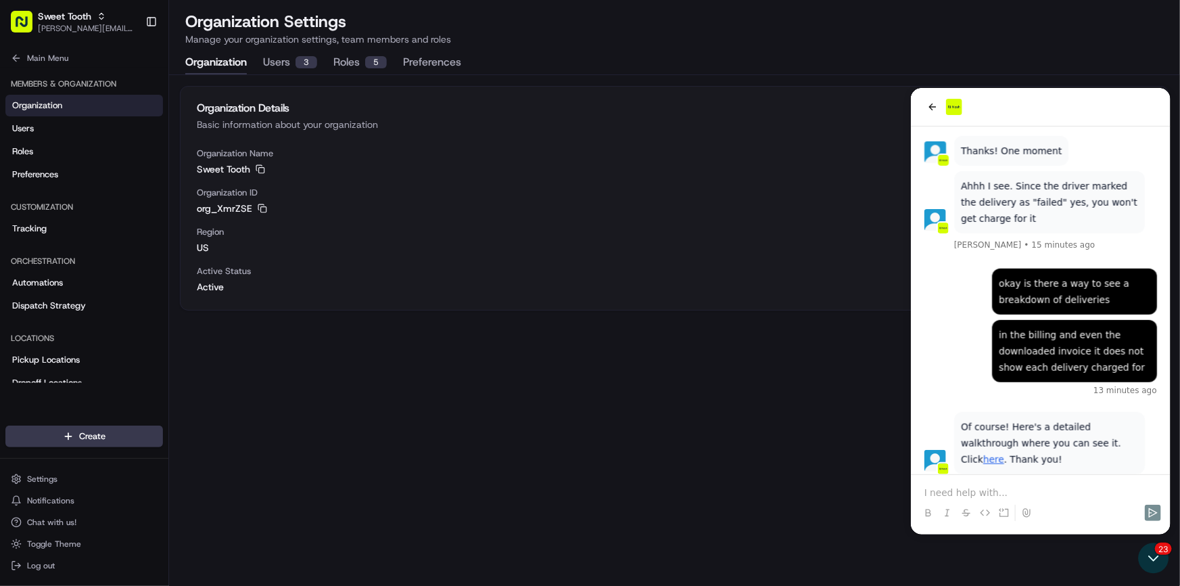
click at [989, 487] on p at bounding box center [1040, 492] width 233 height 14
click at [1004, 453] on link "here" at bounding box center [993, 458] width 21 height 11
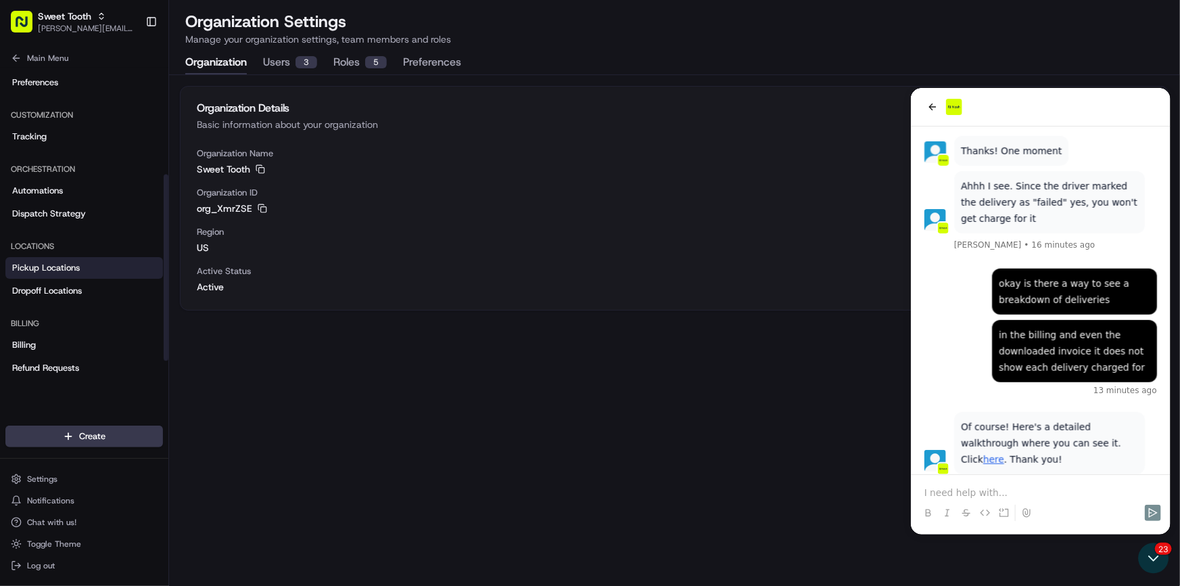
scroll to position [184, 0]
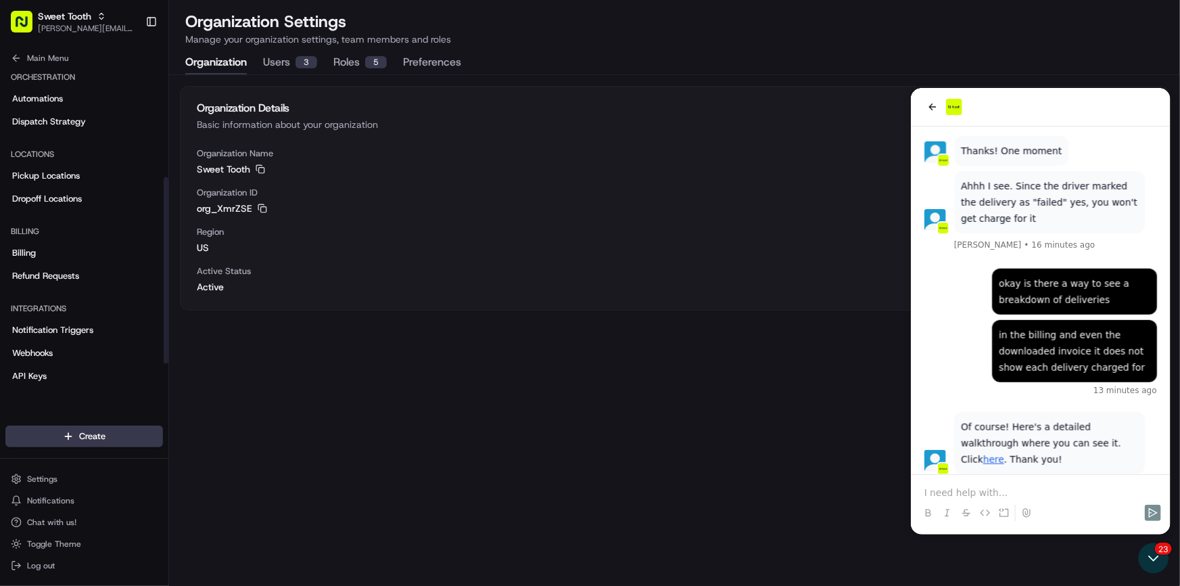
click at [47, 263] on div "Billing Refund Requests" at bounding box center [84, 264] width 158 height 45
click at [49, 254] on link "Billing" at bounding box center [84, 253] width 158 height 22
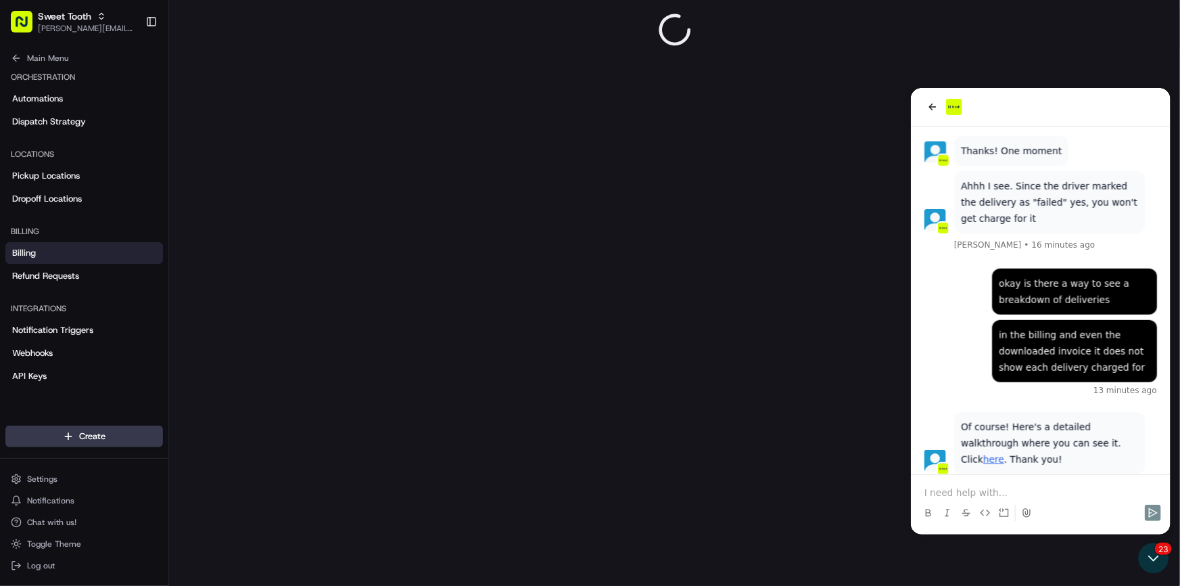
click at [975, 494] on p at bounding box center [1040, 492] width 233 height 14
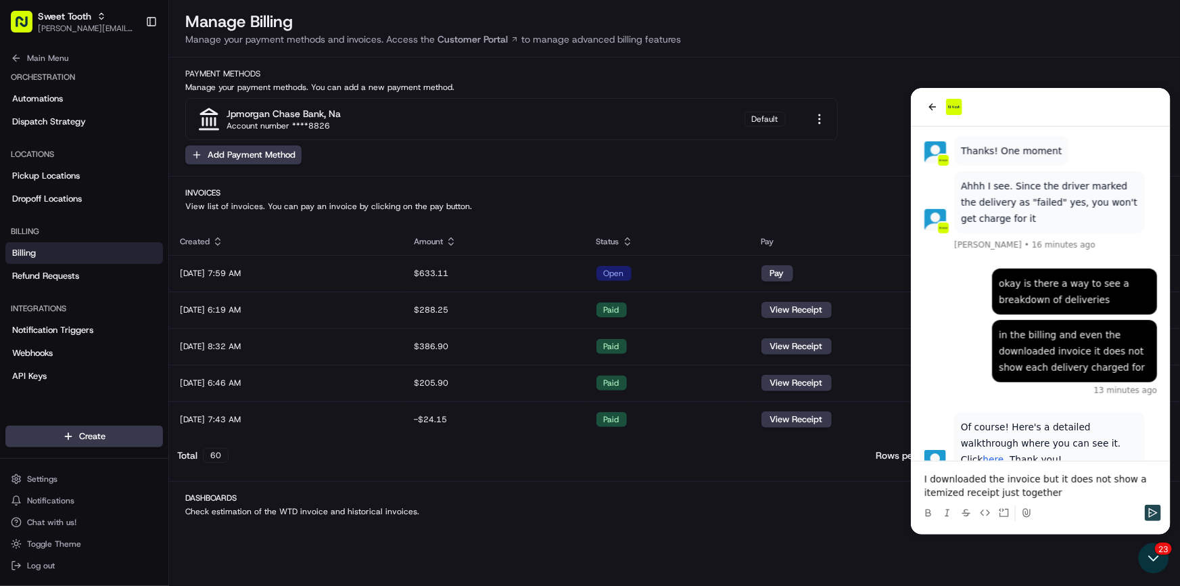
click at [1145, 507] on button "Send" at bounding box center [1153, 512] width 16 height 16
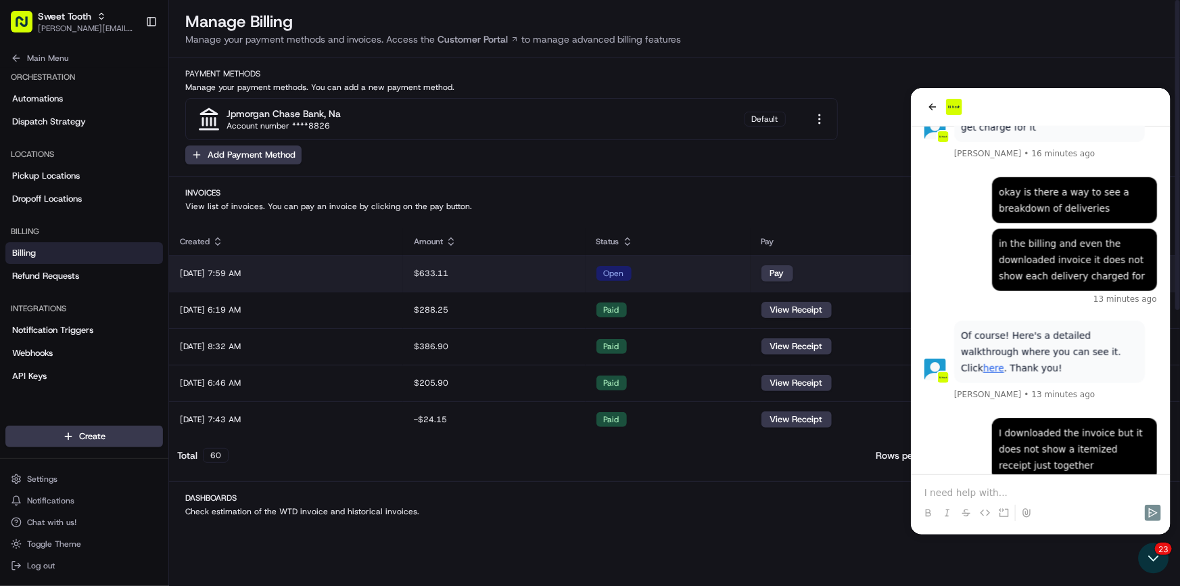
click at [574, 275] on div "$633.11" at bounding box center [494, 273] width 160 height 11
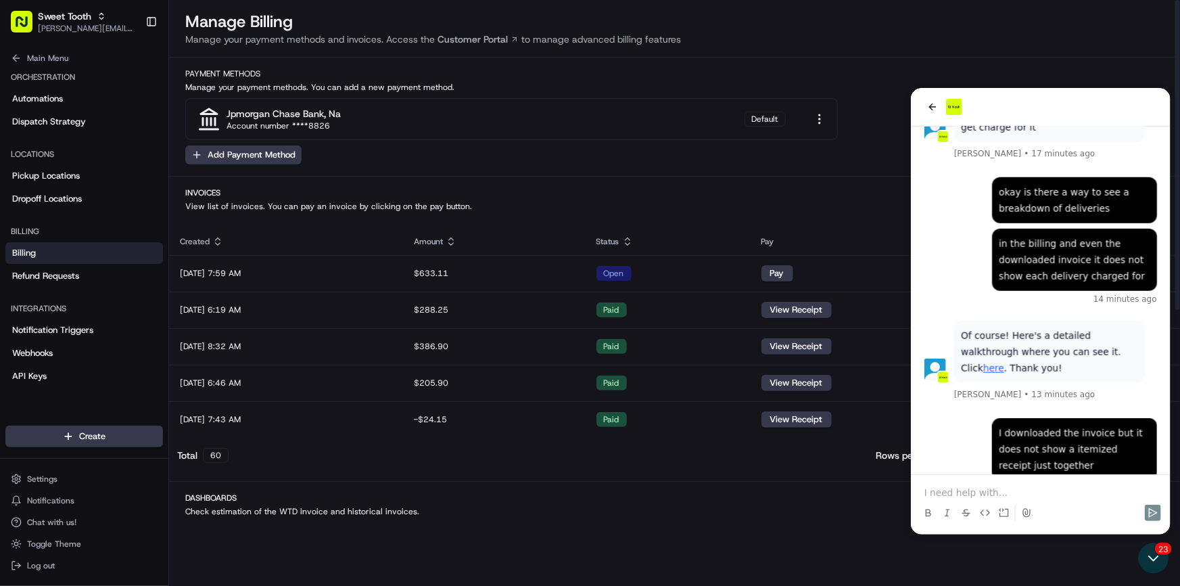
click at [957, 486] on p at bounding box center [1040, 492] width 233 height 14
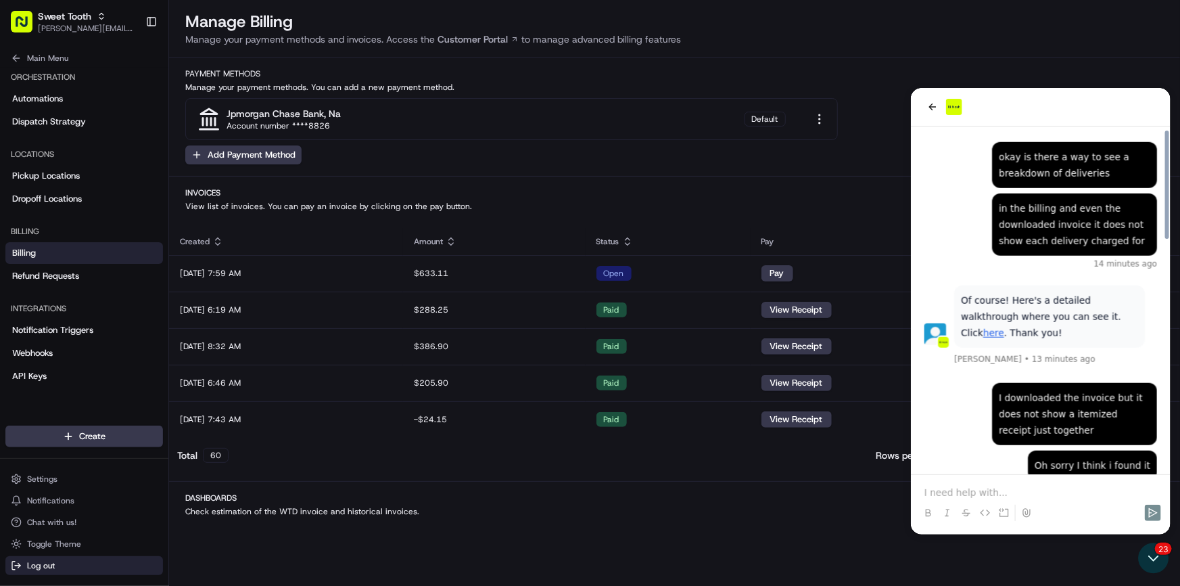
scroll to position [745, 0]
